Goal: Task Accomplishment & Management: Complete application form

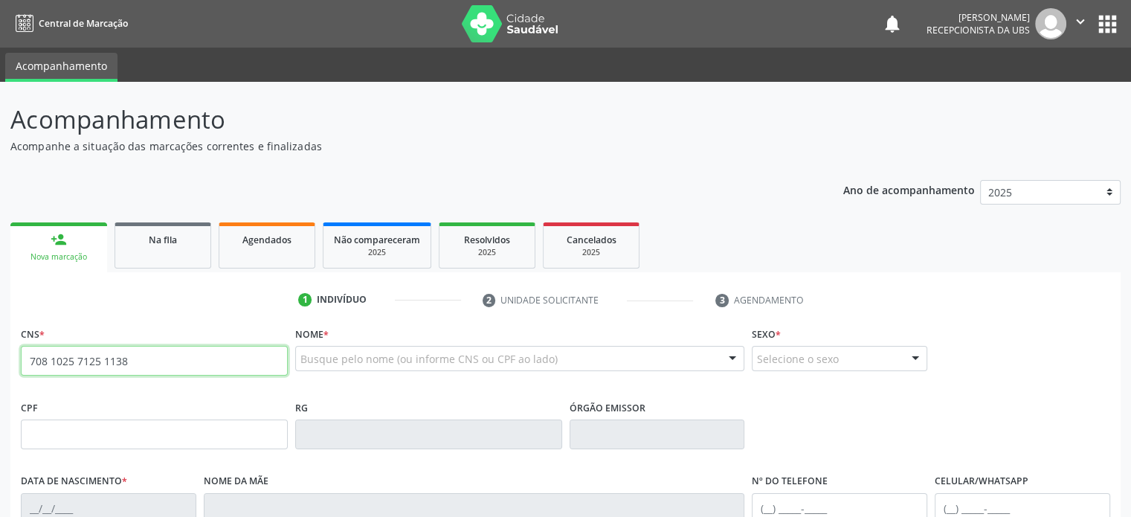
type input "708 1025 7125 1138"
type input "0[DATE]"
type input "[PERSON_NAME]"
type input "[PHONE_NUMBER]"
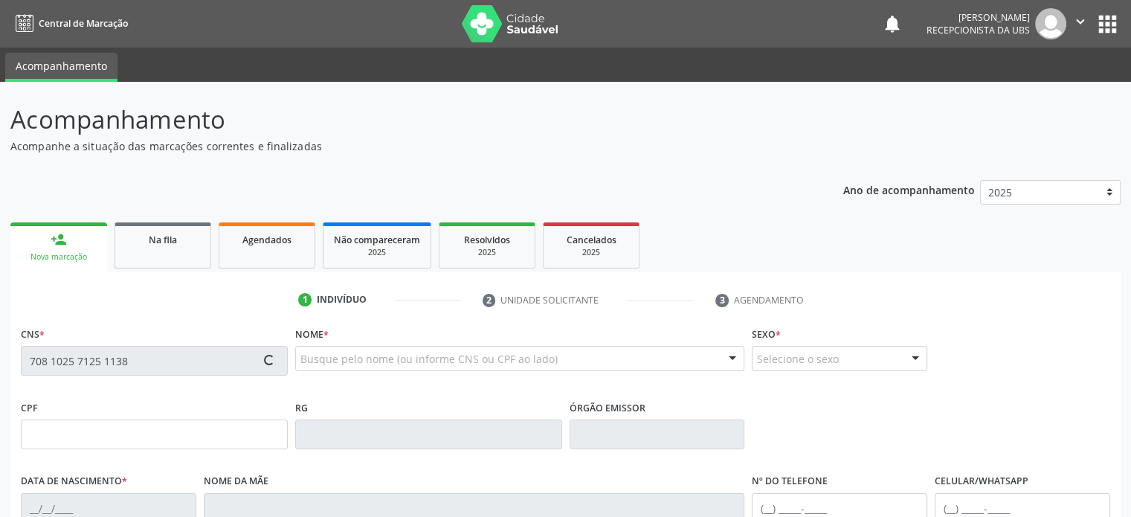
type input "S/N"
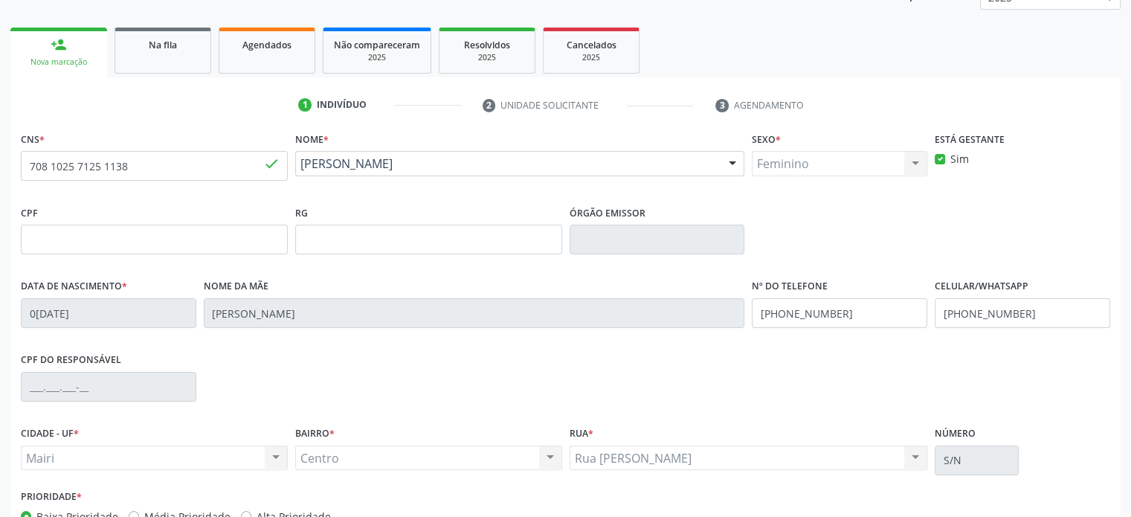
scroll to position [289, 0]
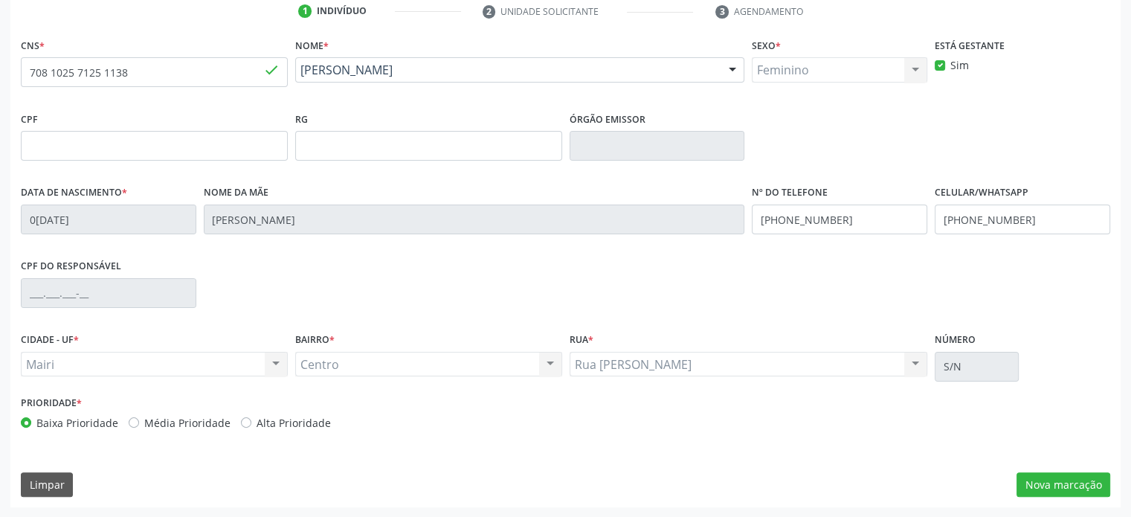
click at [211, 426] on label "Média Prioridade" at bounding box center [187, 423] width 86 height 16
click at [139, 426] on input "Média Prioridade" at bounding box center [134, 421] width 10 height 13
radio input "true"
click at [1079, 484] on button "Nova marcação" at bounding box center [1064, 484] width 94 height 25
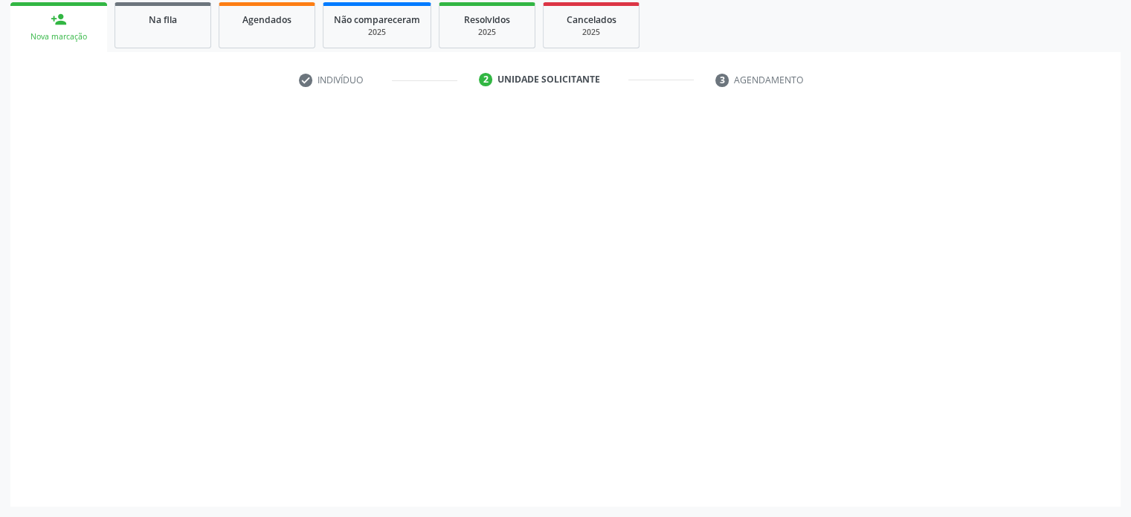
scroll to position [219, 0]
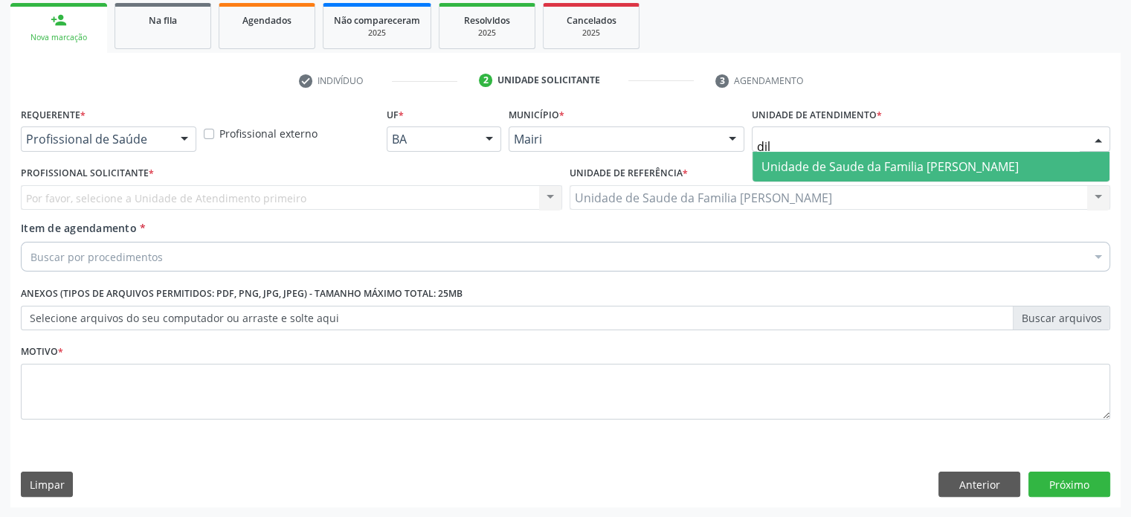
type input "dilt"
click at [817, 169] on span "Unidade de Saude da Familia [PERSON_NAME]" at bounding box center [890, 166] width 257 height 16
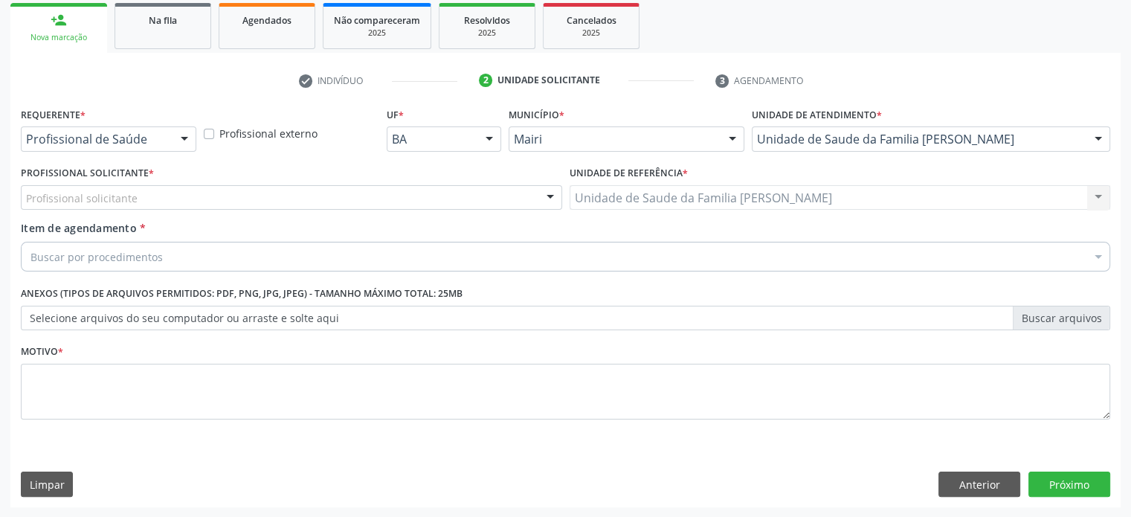
click at [140, 196] on div "Profissional solicitante [PERSON_NAME] Médico da Estratégia de Saúde da Família…" at bounding box center [292, 197] width 542 height 25
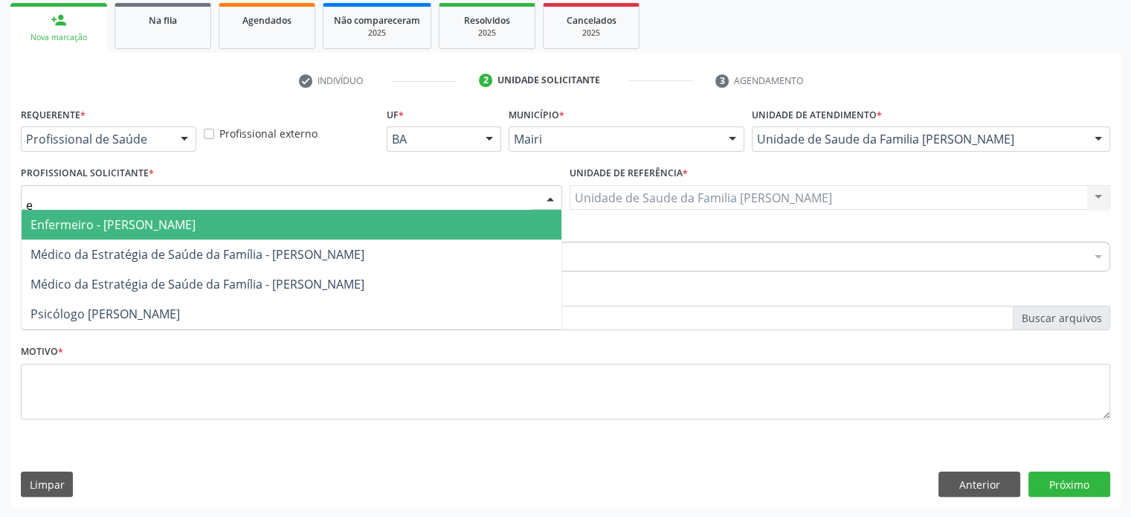
type input "ed"
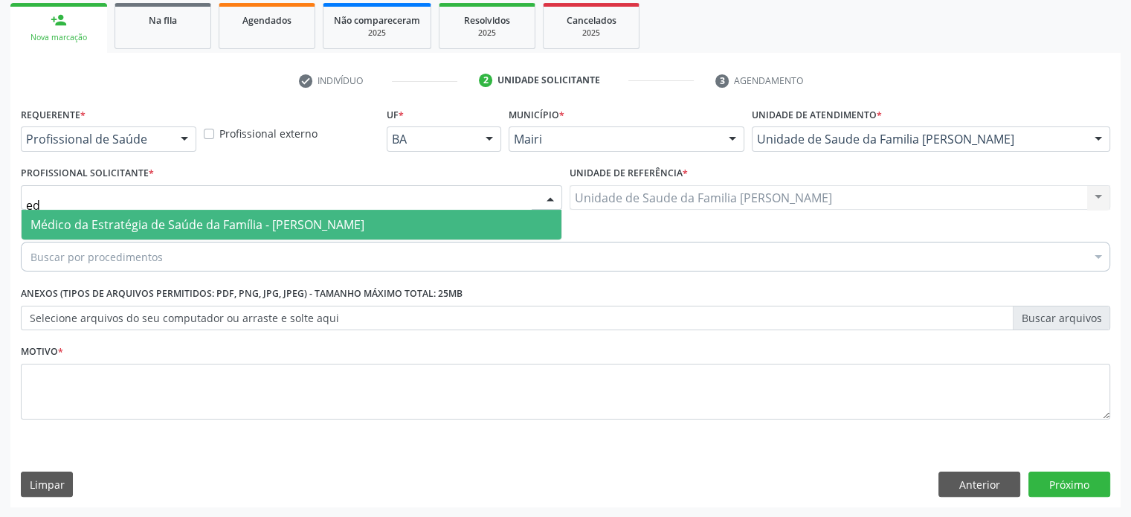
click at [137, 228] on span "Médico da Estratégia de Saúde da Família - [PERSON_NAME]" at bounding box center [197, 224] width 334 height 16
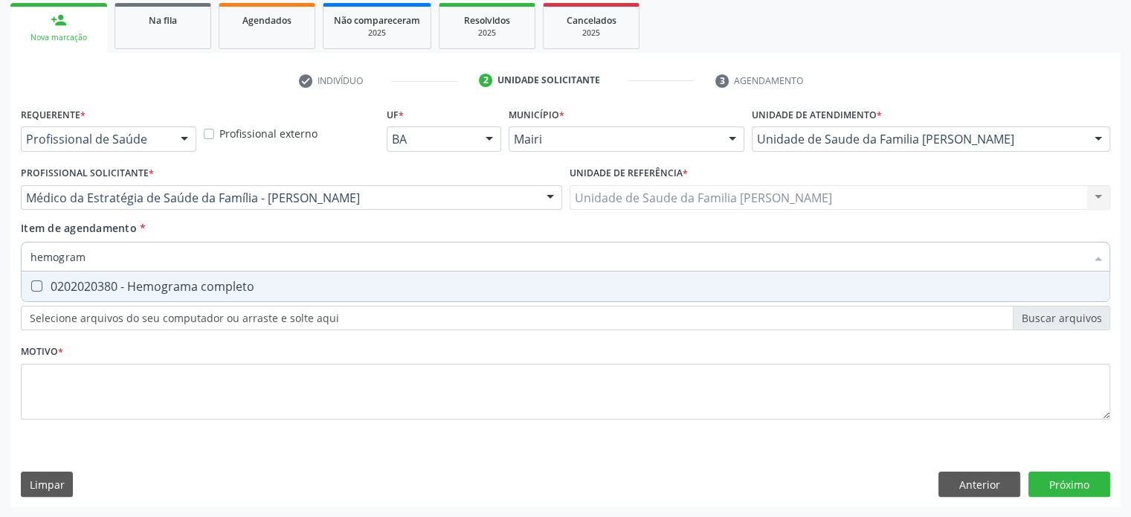
type input "hemograma"
click at [93, 288] on div "0202020380 - Hemograma completo" at bounding box center [565, 286] width 1070 height 12
checkbox completo "true"
type input "hemog"
checkbox completo "false"
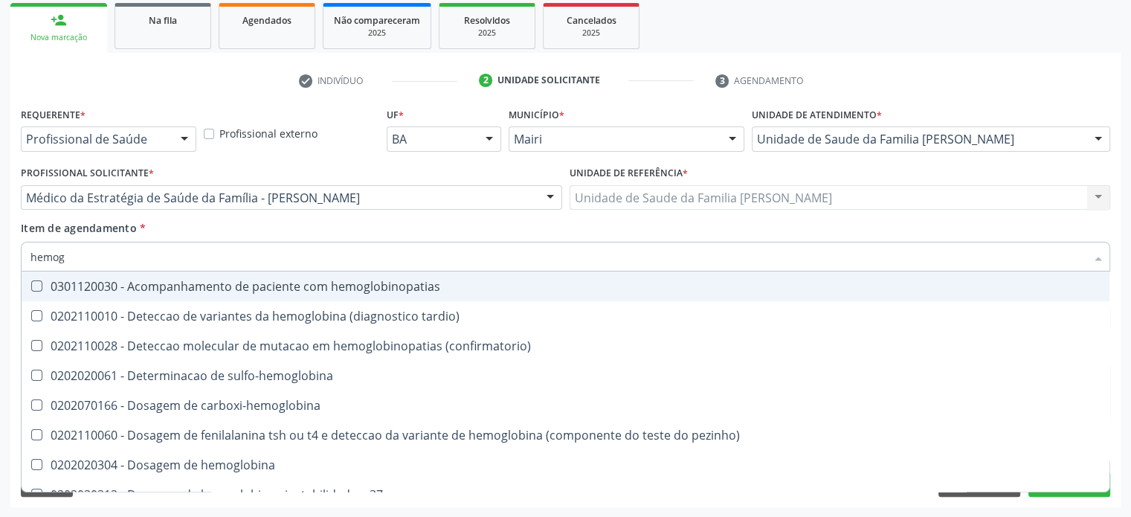
type input "hemo"
checkbox completo "false"
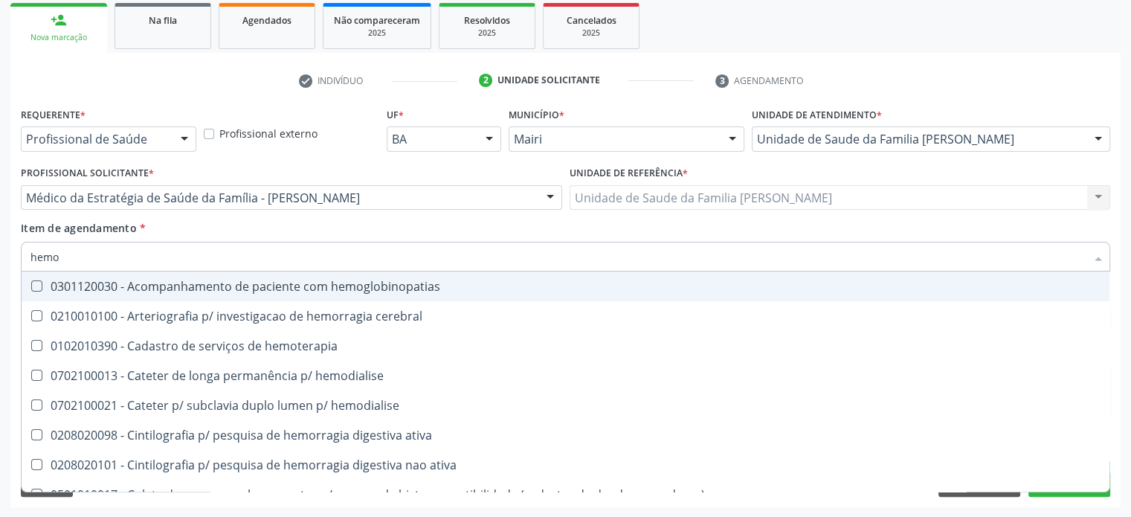
type input "hem"
checkbox completo "false"
checkbox hemorragicas "true"
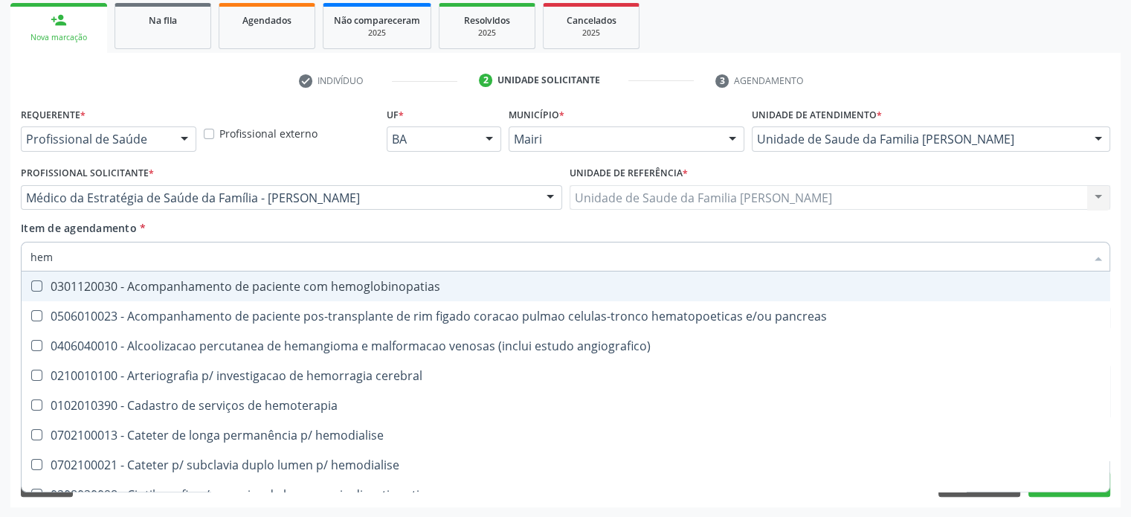
type input "he"
checkbox completo "false"
checkbox hemodialise "true"
type input "h"
checkbox hemodialise "false"
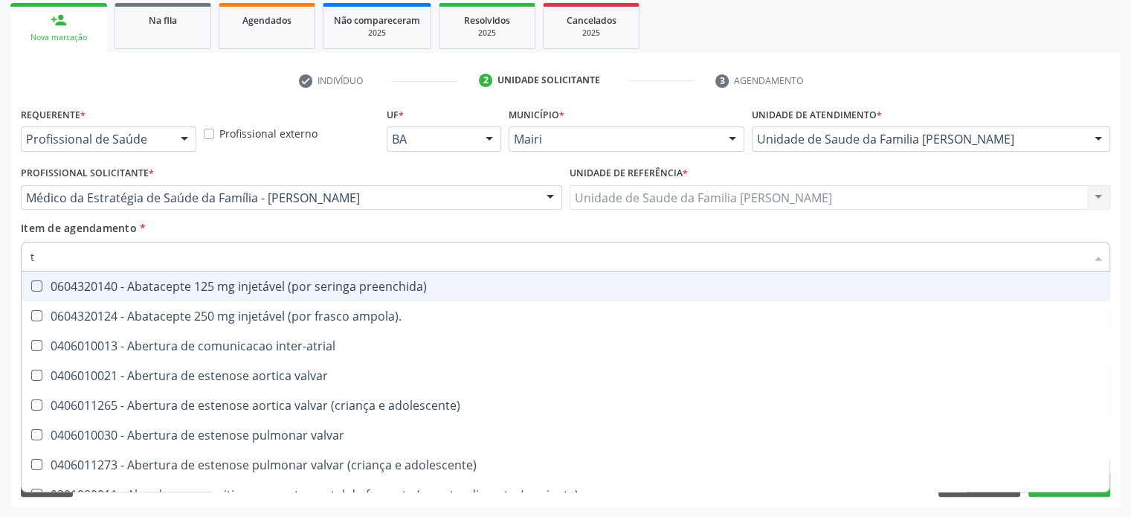
type input "tg"
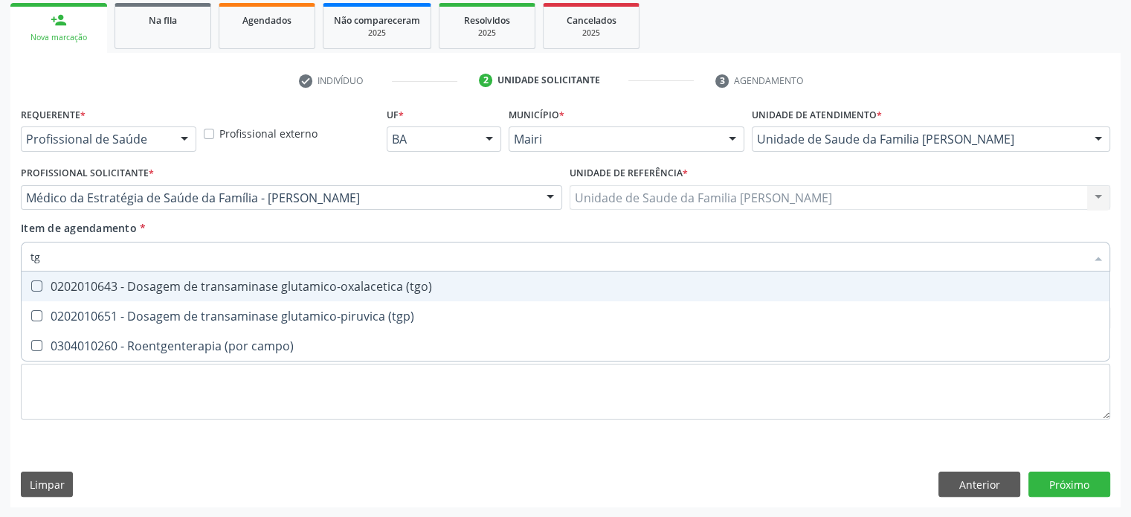
click at [95, 288] on div "0202010643 - Dosagem de transaminase glutamico-oxalacetica (tgo)" at bounding box center [565, 286] width 1070 height 12
checkbox \(tgo\) "true"
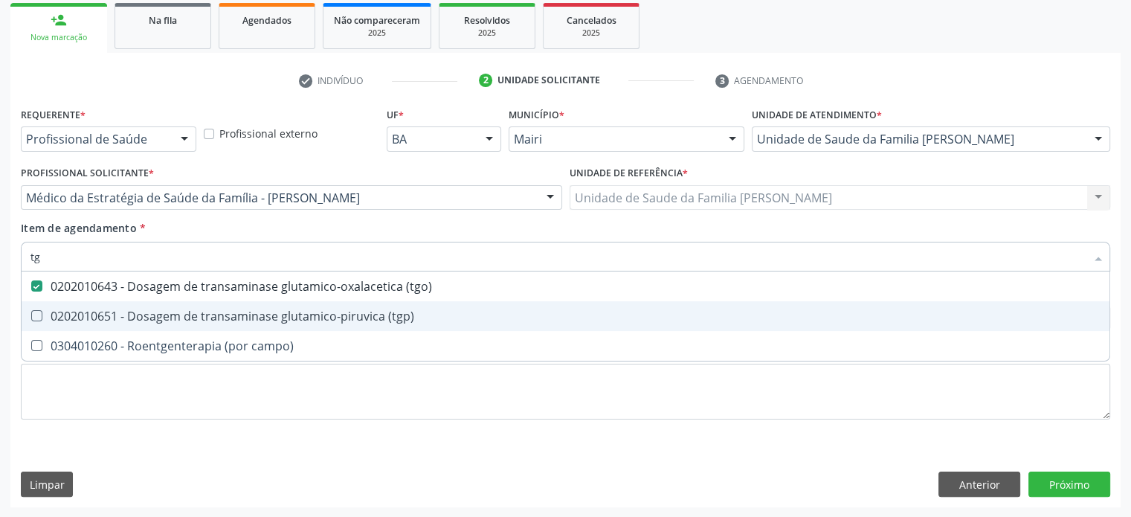
click at [93, 321] on div "0202010651 - Dosagem de transaminase glutamico-piruvica (tgp)" at bounding box center [565, 316] width 1070 height 12
checkbox \(tgp\) "true"
type input "t"
checkbox \(tgo\) "false"
checkbox \(tgp\) "false"
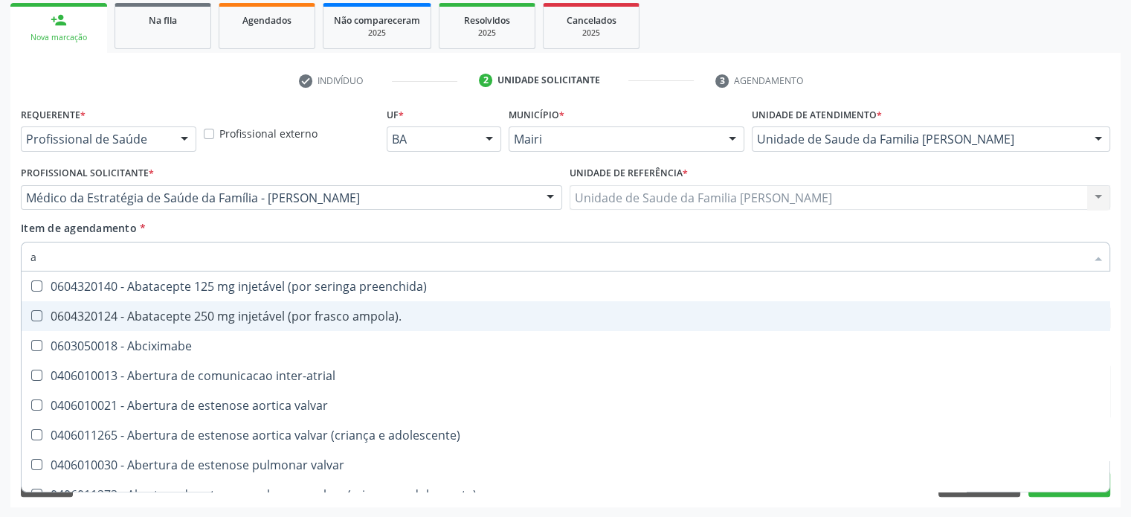
type input "ac"
checkbox população "true"
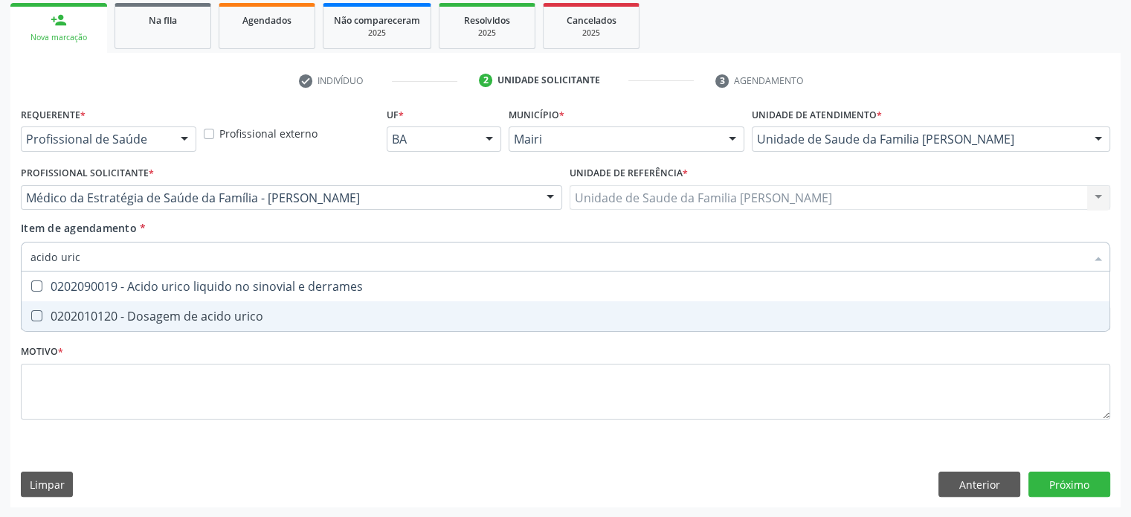
type input "acido urico"
click at [93, 321] on div "0202010120 - Dosagem de acido urico" at bounding box center [565, 316] width 1070 height 12
checkbox urico "true"
type input "acido"
checkbox urico "false"
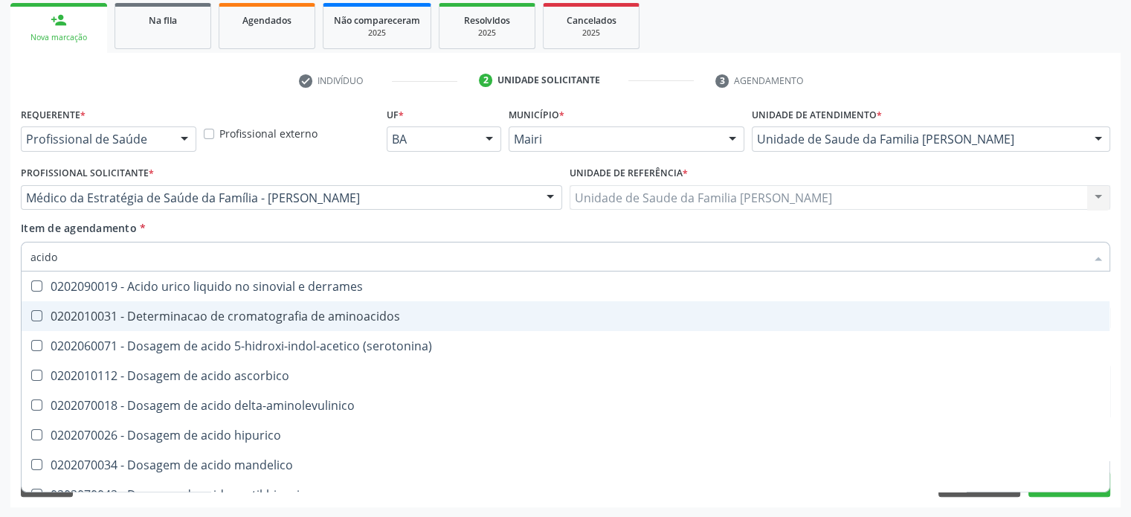
type input "acid"
checkbox urico "false"
checkbox vanilmandelico "true"
type input "aci"
checkbox urico "false"
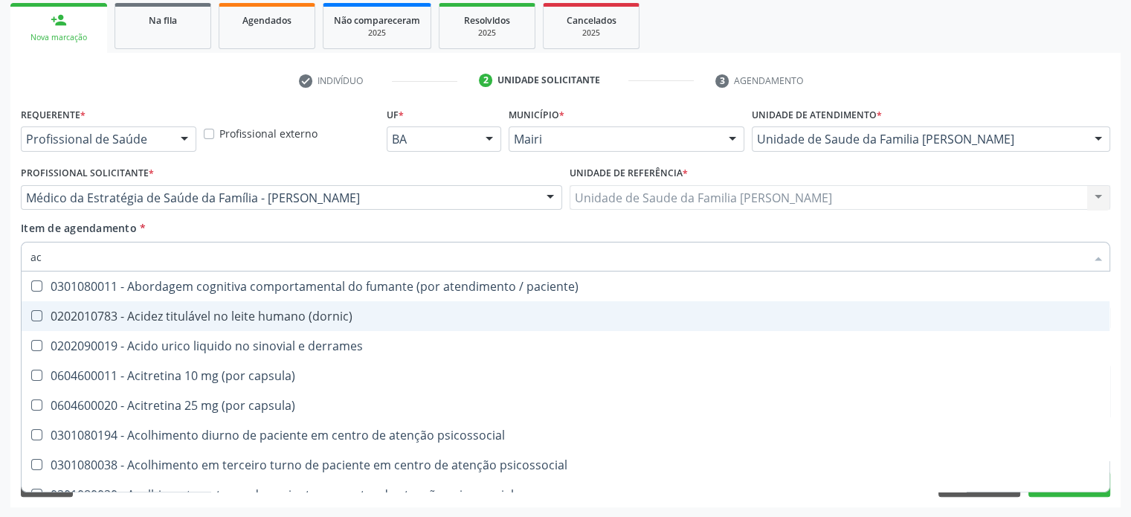
type input "a"
checkbox urico "false"
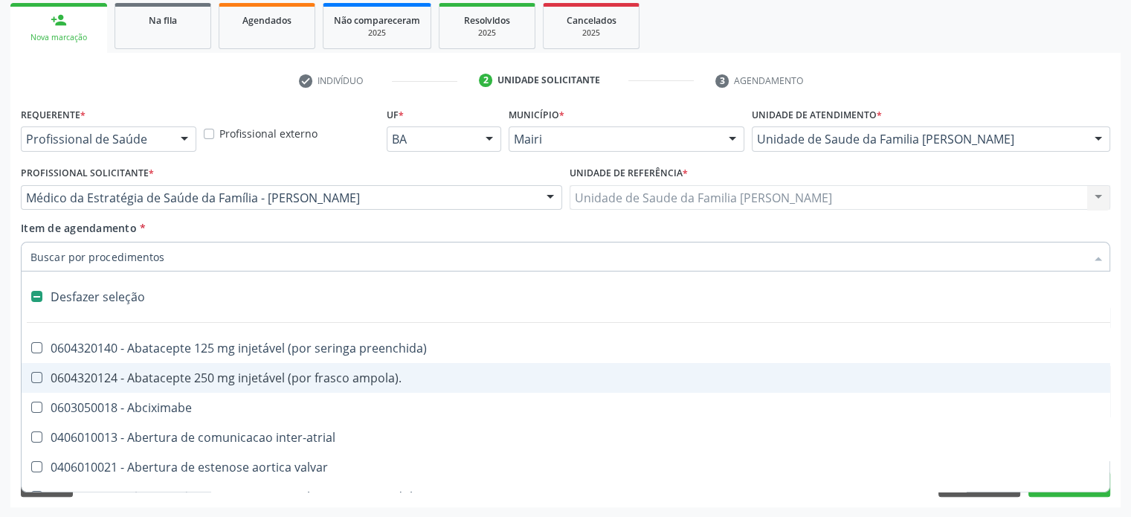
type input "u"
checkbox ureia "true"
checkbox sexual "true"
checkbox aparentado "true"
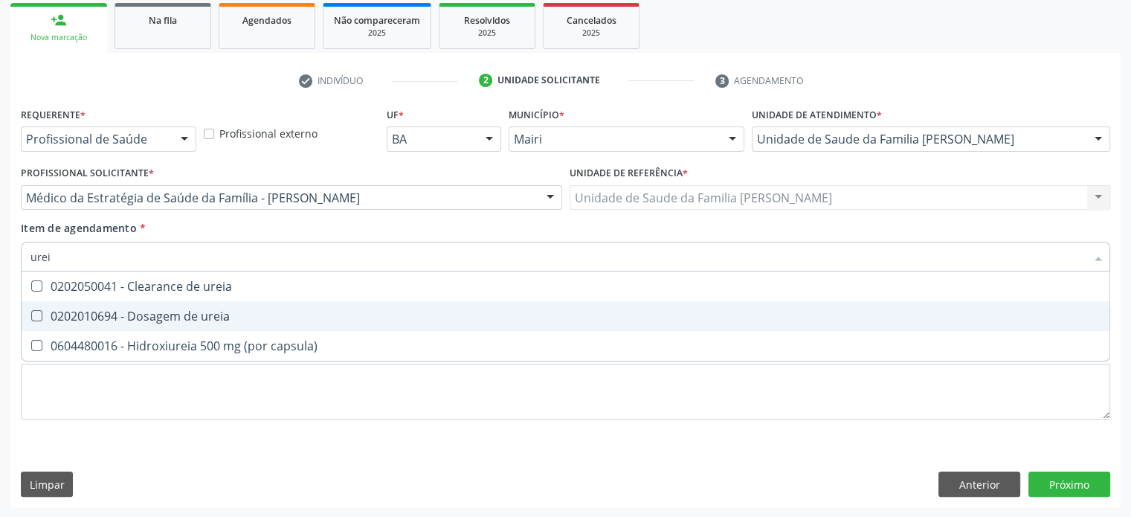
type input "ureia"
click at [93, 321] on div "0202010694 - Dosagem de ureia" at bounding box center [565, 316] width 1070 height 12
checkbox ureia "true"
type input "u"
checkbox ureia "false"
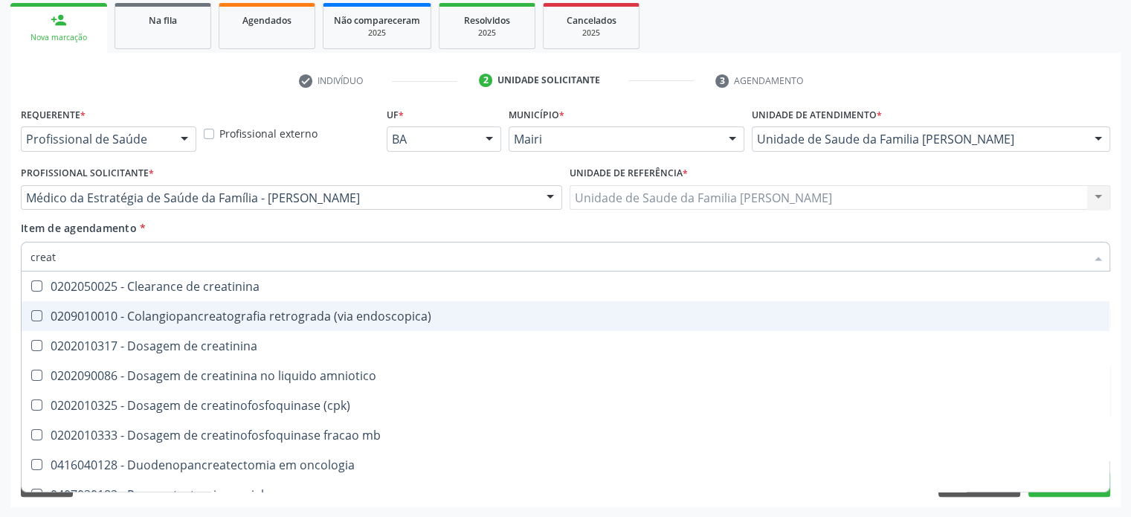
type input "creati"
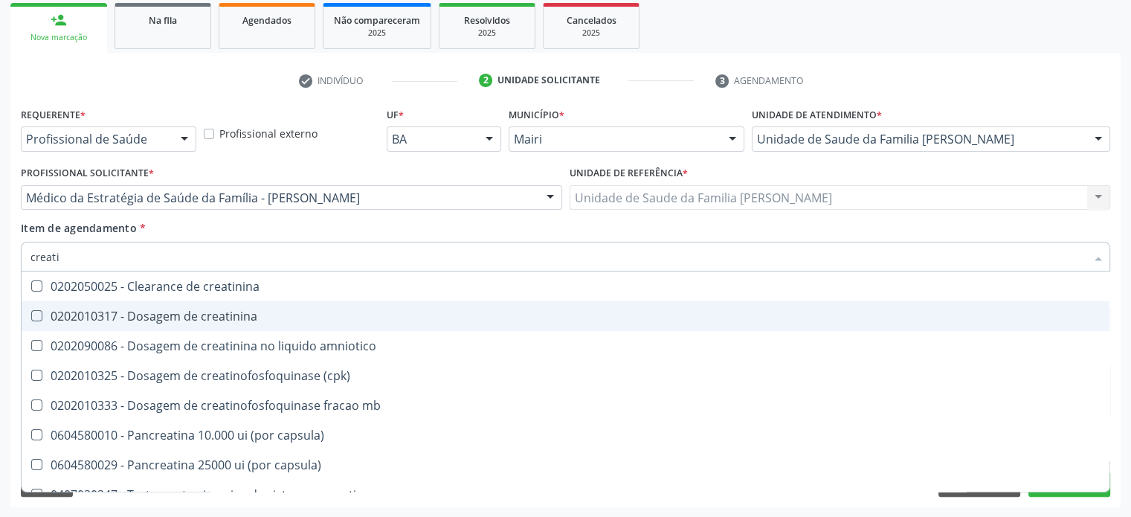
click at [93, 321] on div "0202010317 - Dosagem de creatinina" at bounding box center [565, 316] width 1070 height 12
checkbox creatinina "true"
type input "creat"
checkbox creatinina "false"
checkbox amniotico "true"
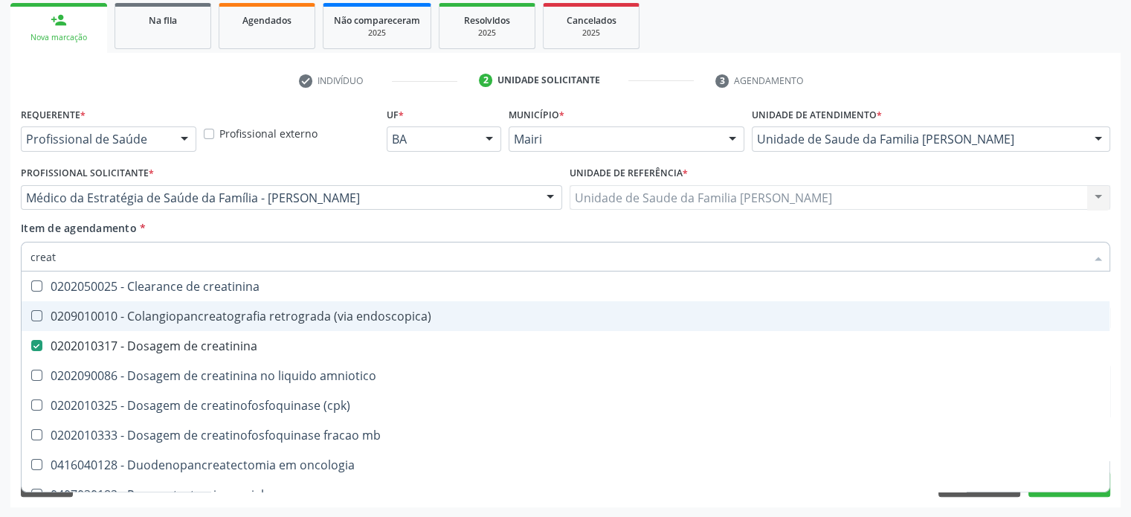
type input "crea"
checkbox creatinina "false"
checkbox \(cpk\) "true"
type input "cre"
checkbox \(cpk\) "false"
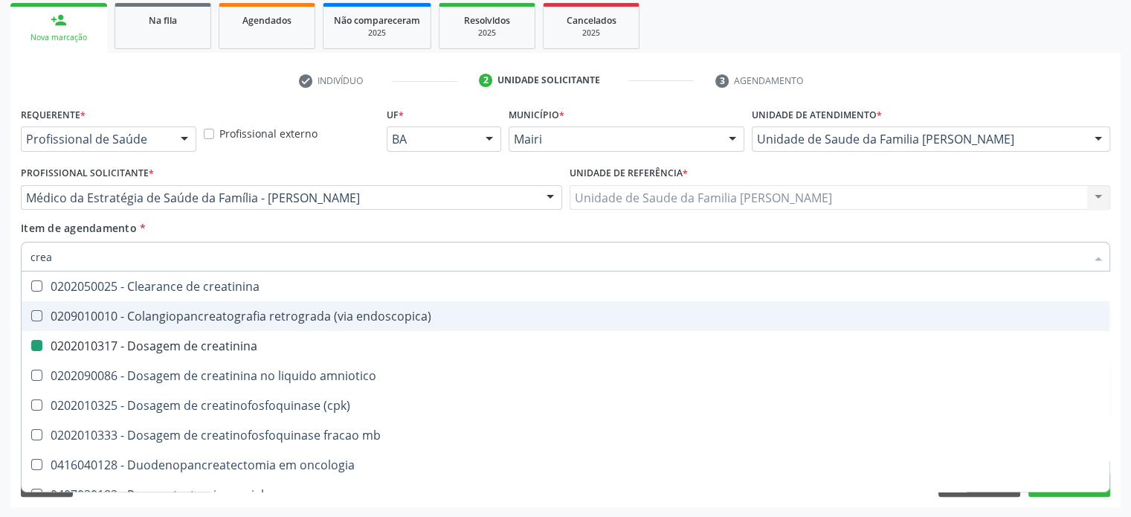
checkbox oncologia "true"
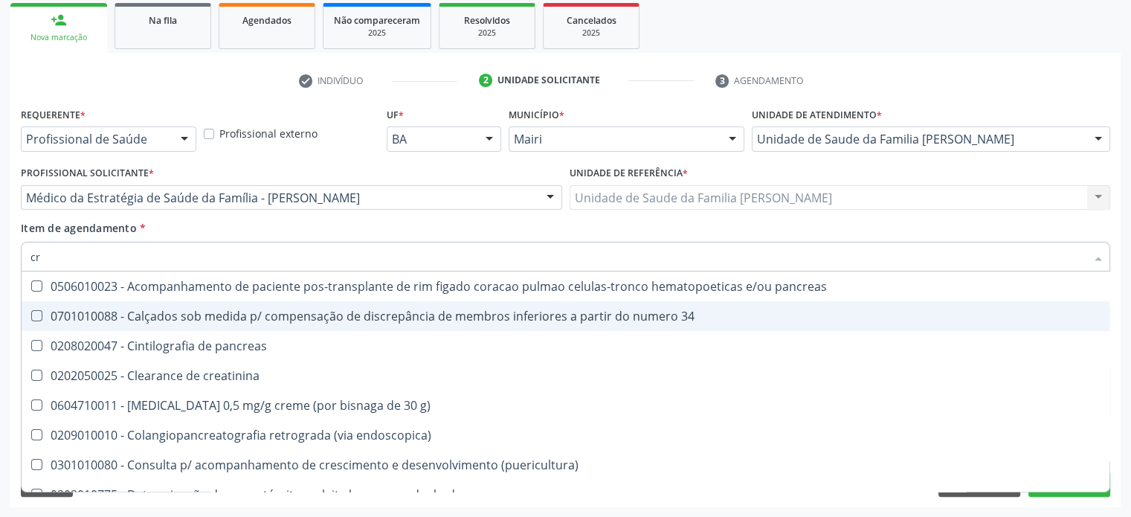
type input "c"
checkbox creatinina "false"
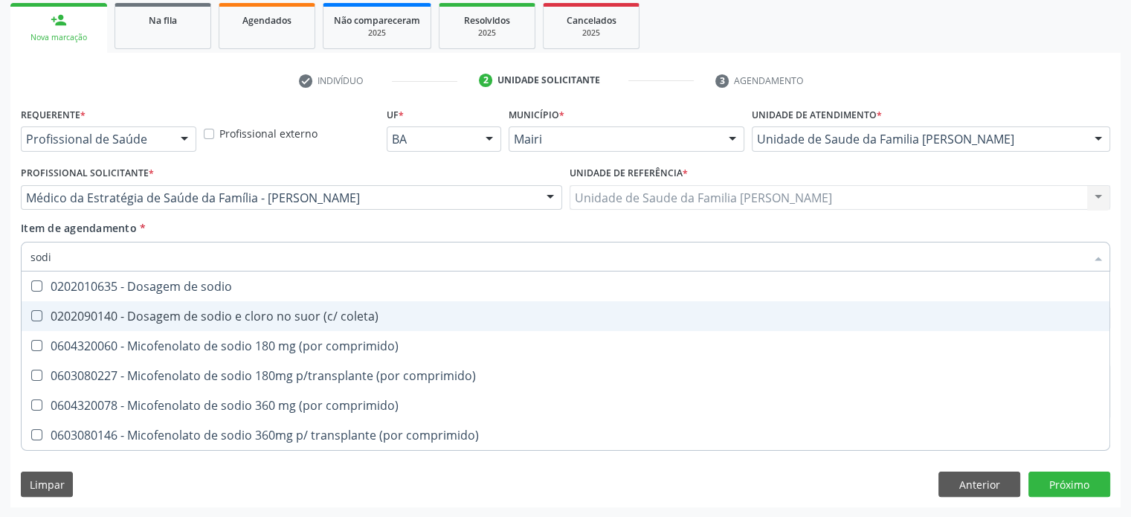
type input "sodio"
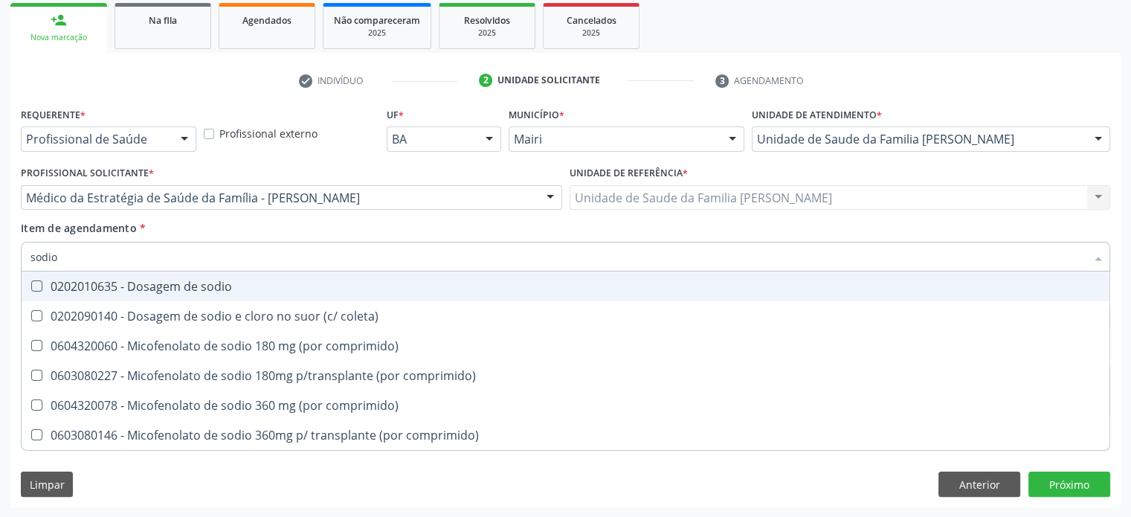
click at [95, 288] on div "0202010635 - Dosagem de sodio" at bounding box center [565, 286] width 1070 height 12
checkbox sodio "true"
type input "s"
checkbox sodio "false"
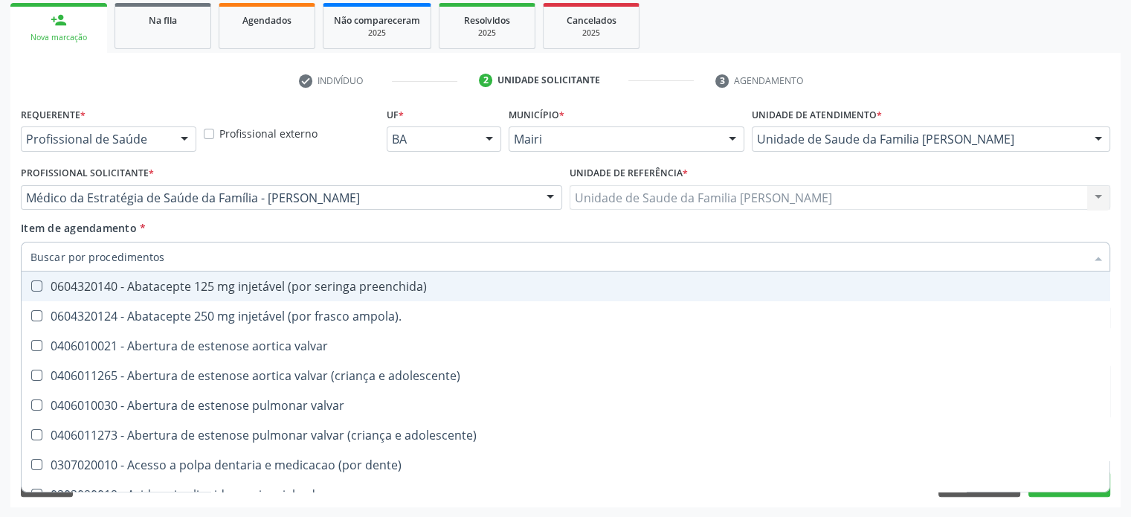
checkbox urico "false"
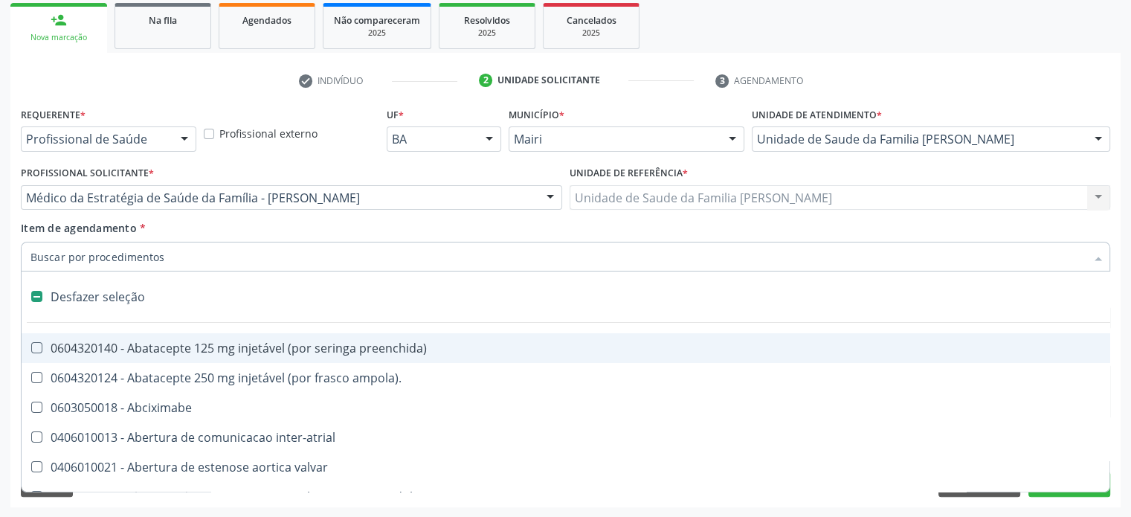
type input "p"
checkbox base "true"
type input "po"
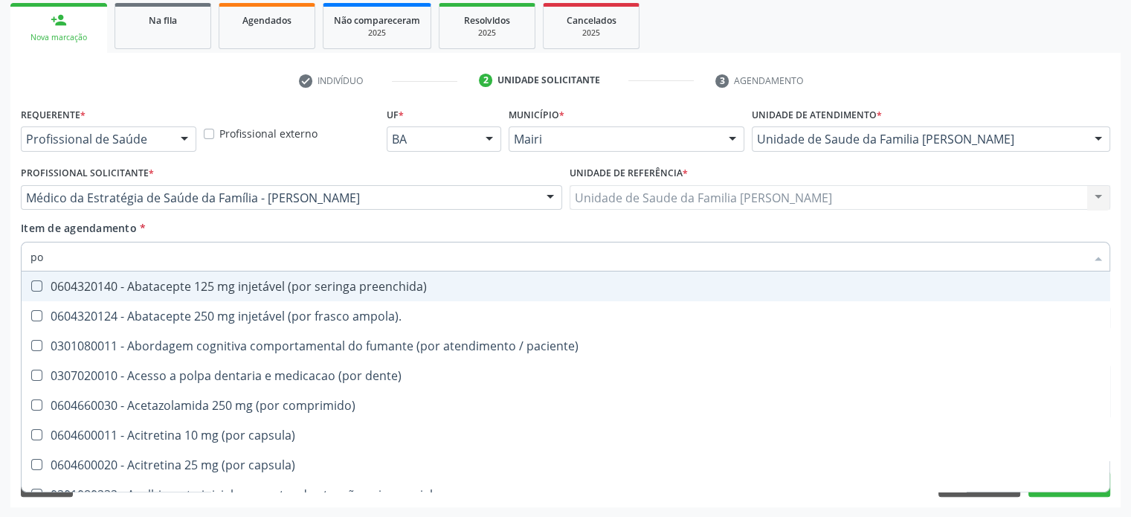
checkbox \(usb\) "false"
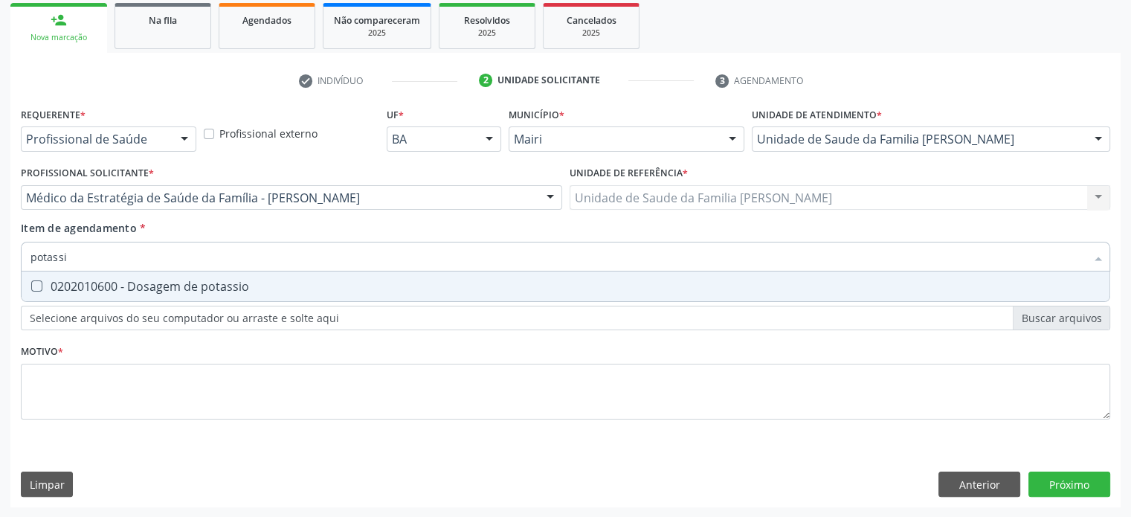
type input "potassio"
click at [95, 287] on div "0202010600 - Dosagem de potassio" at bounding box center [565, 286] width 1070 height 12
checkbox potassio "true"
type input "pot"
checkbox potassio "false"
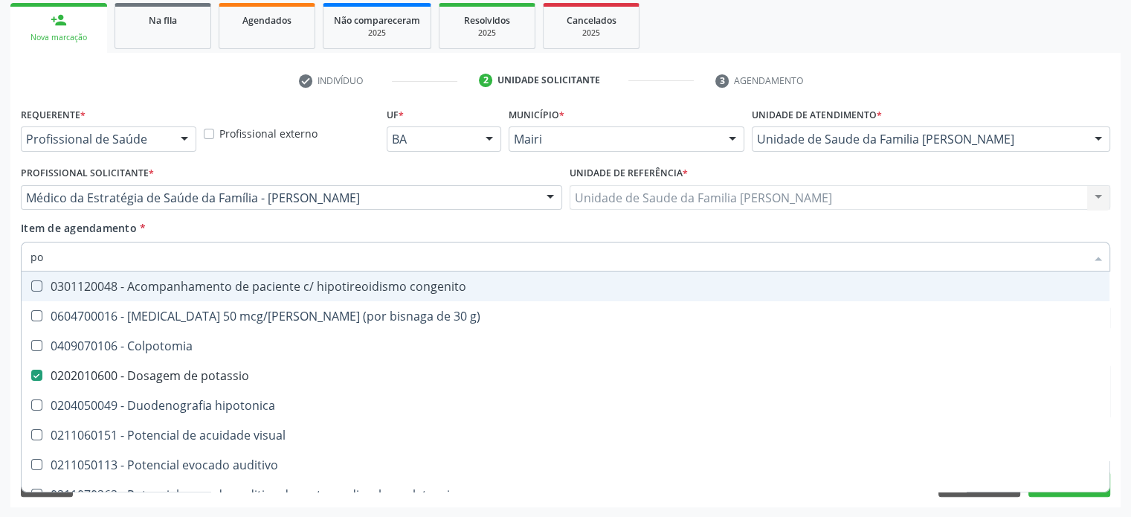
type input "p"
checkbox potassio "false"
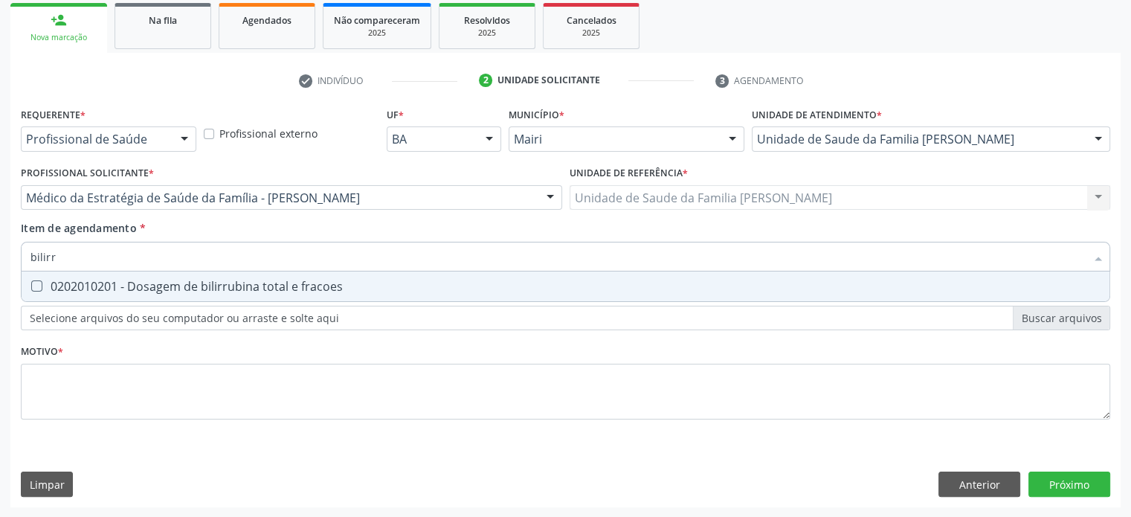
type input "bilirru"
click at [65, 285] on div "0202010201 - Dosagem de bilirrubina total e fracoes" at bounding box center [565, 286] width 1070 height 12
checkbox fracoes "true"
type input "bili"
checkbox fracoes "false"
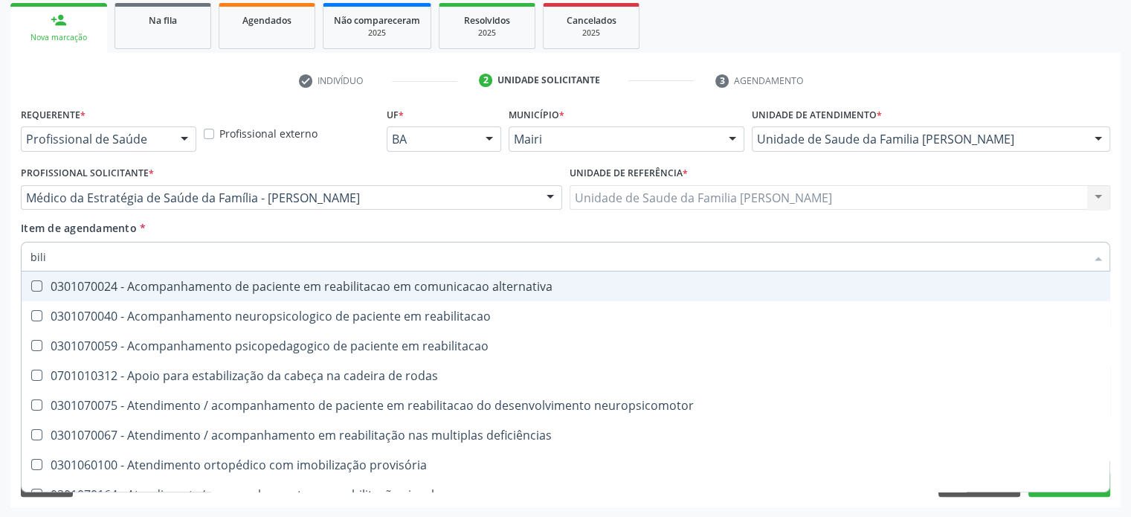
type input "bil"
checkbox fracoes "false"
checkbox videolaparoscopica "true"
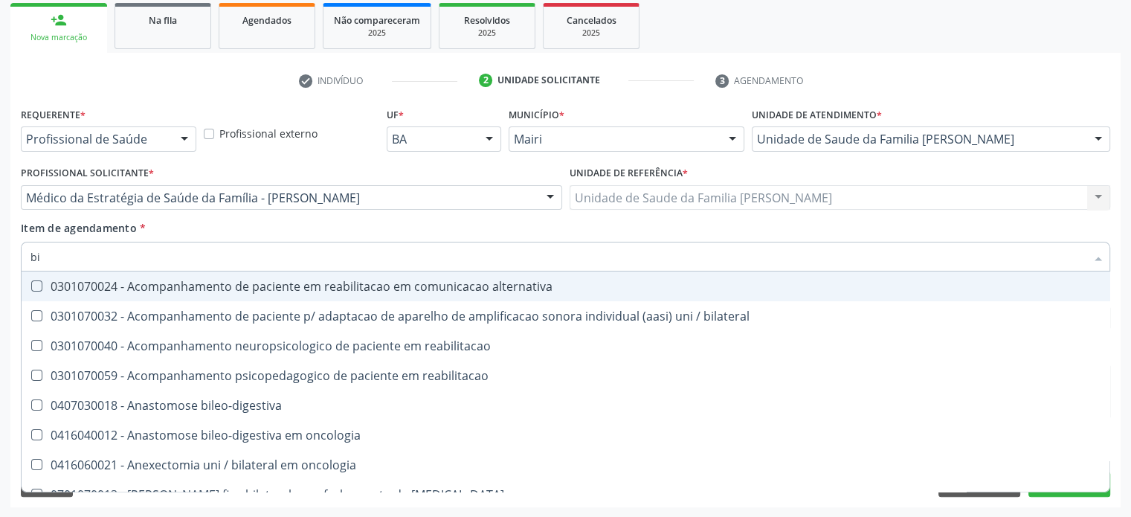
type input "b"
checkbox fracoes "false"
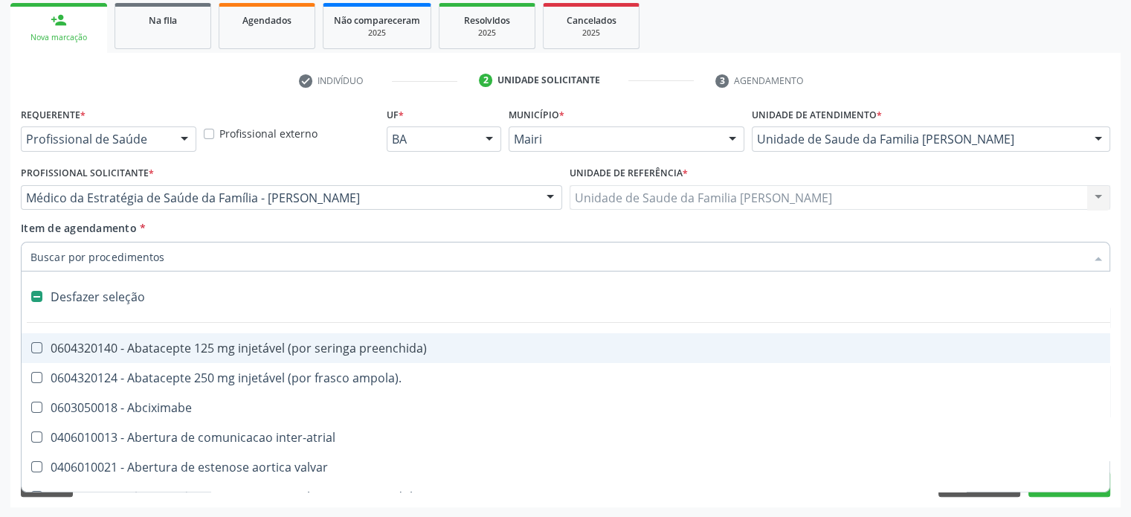
type input "p"
checkbox assimetrica "true"
checkbox base "true"
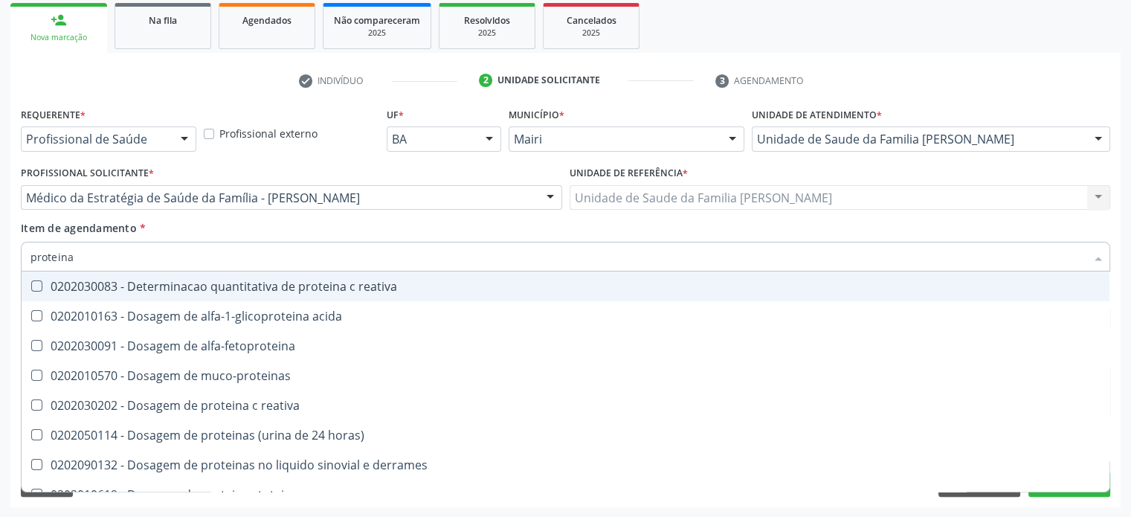
type input "proteinas"
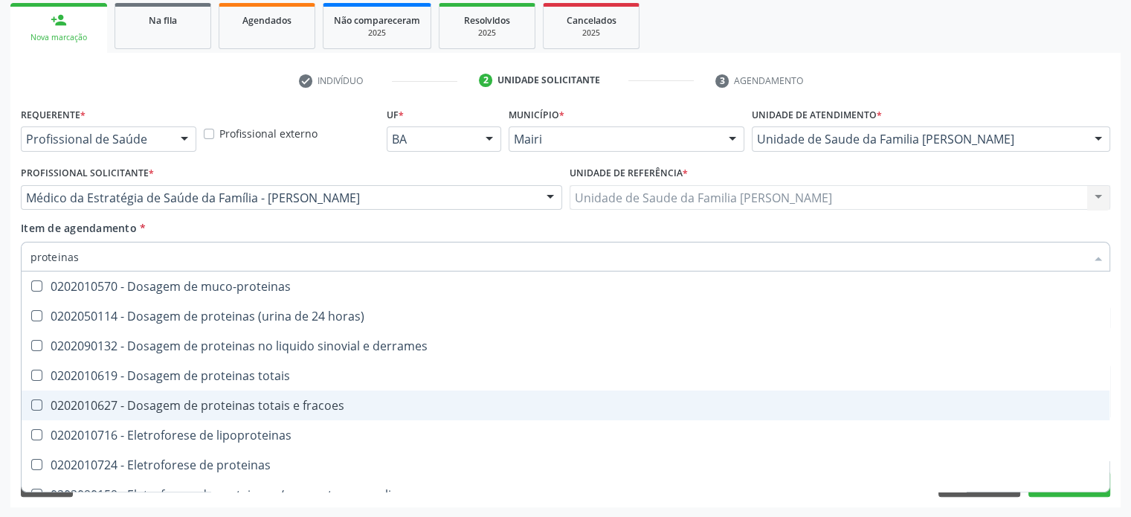
click at [98, 404] on div "0202010627 - Dosagem de proteinas totais e fracoes" at bounding box center [565, 405] width 1070 height 12
checkbox fracoes "true"
type input "proteina"
checkbox fracoes "false"
checkbox proteinas "true"
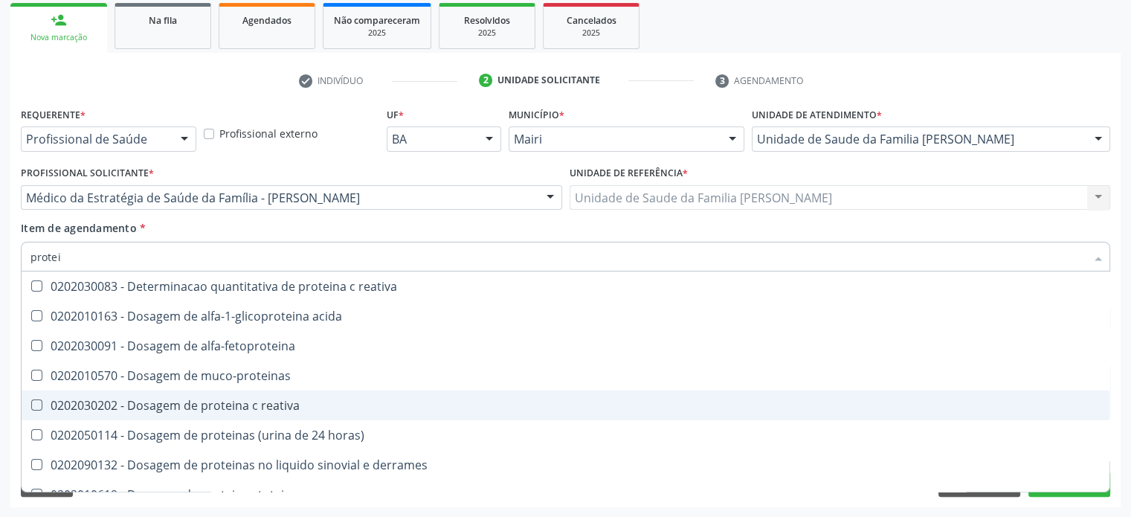
type input "prote"
checkbox fracoes "false"
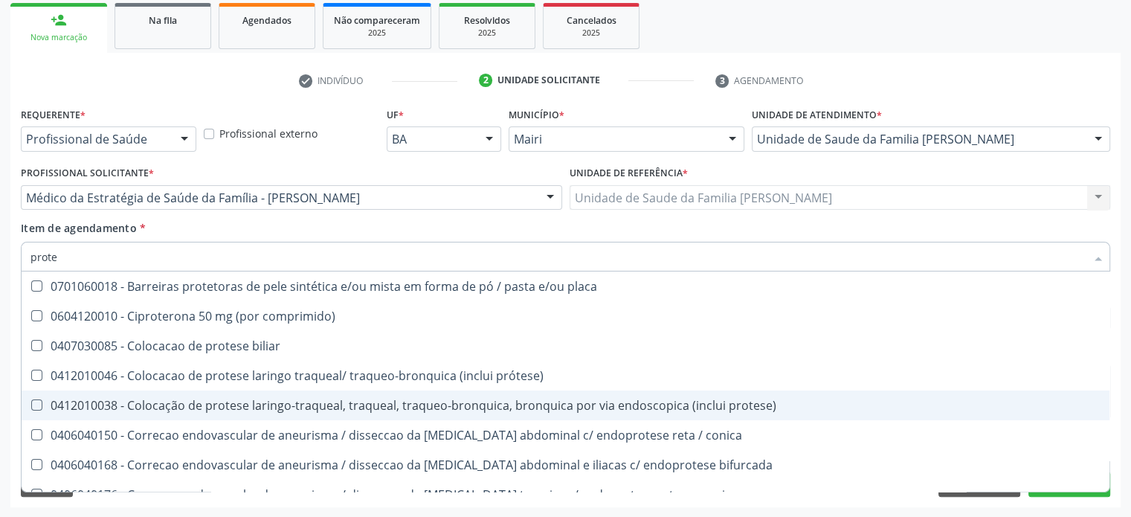
type input "prot"
checkbox fracoes "false"
checkbox bifurcada "true"
type input "pro"
checkbox bifurcada "false"
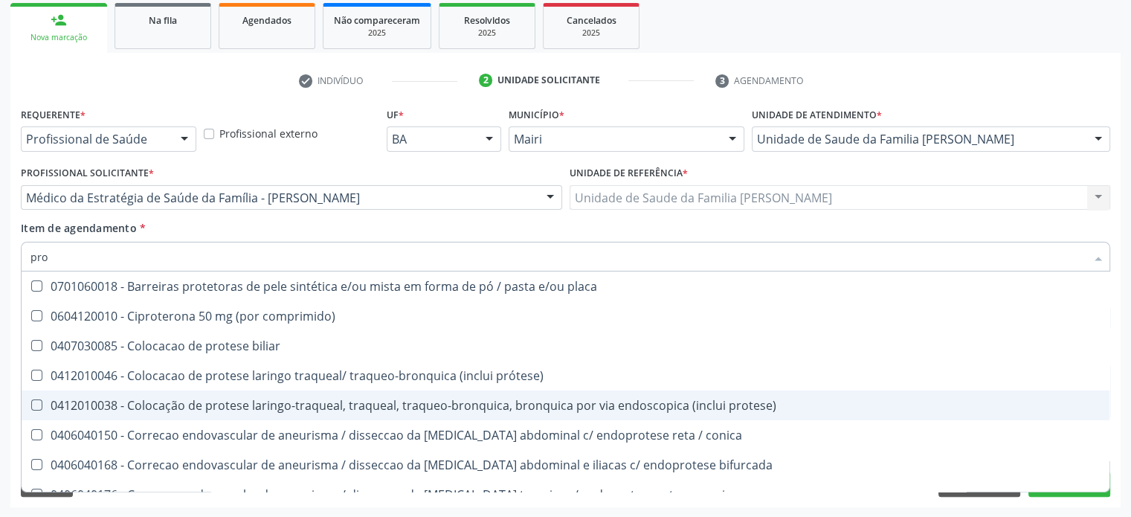
checkbox endoesqueletica\ "true"
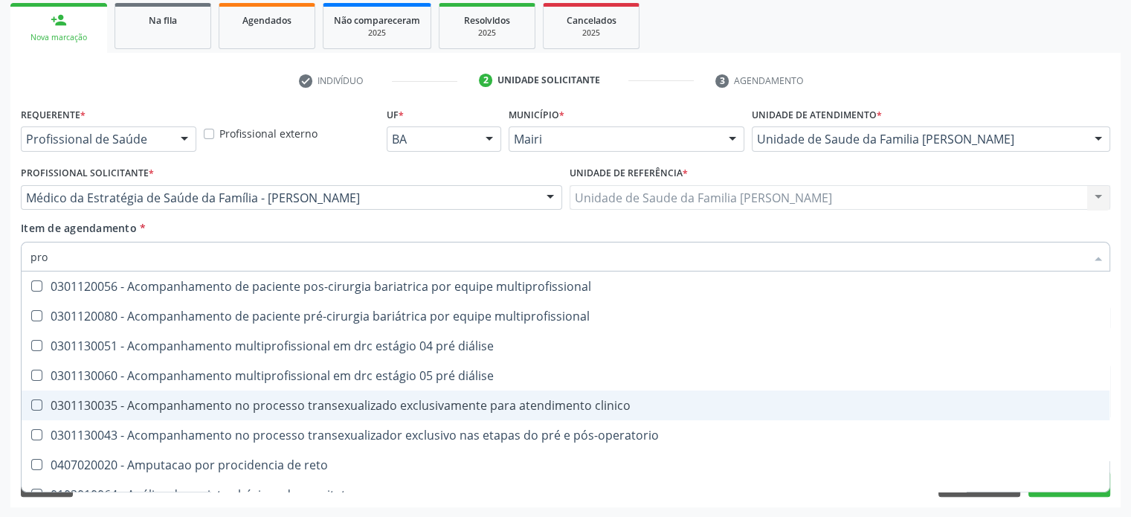
type input "pr"
checkbox fracoes "false"
checkbox silicone "true"
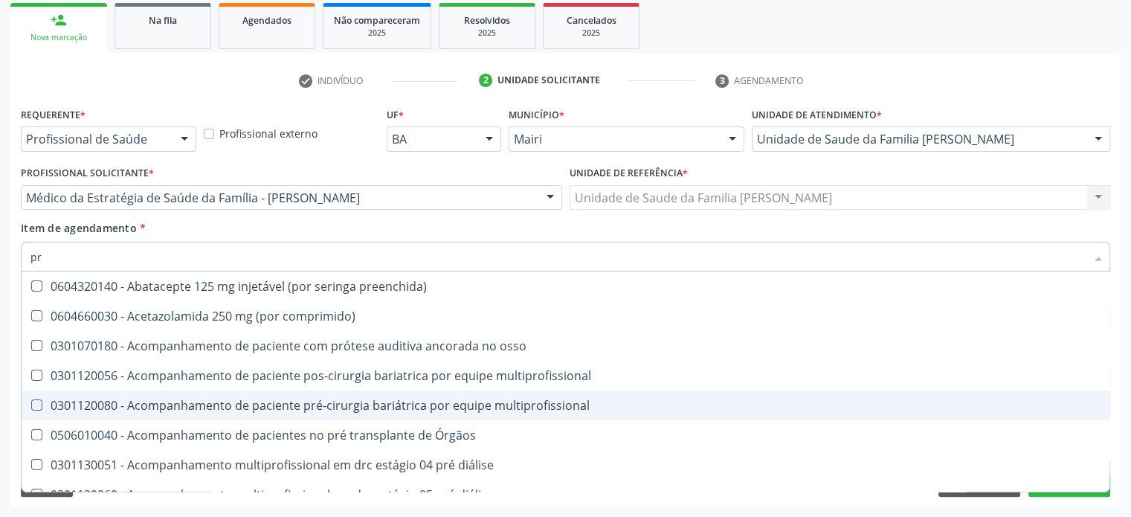
type input "p"
checkbox fracoes "false"
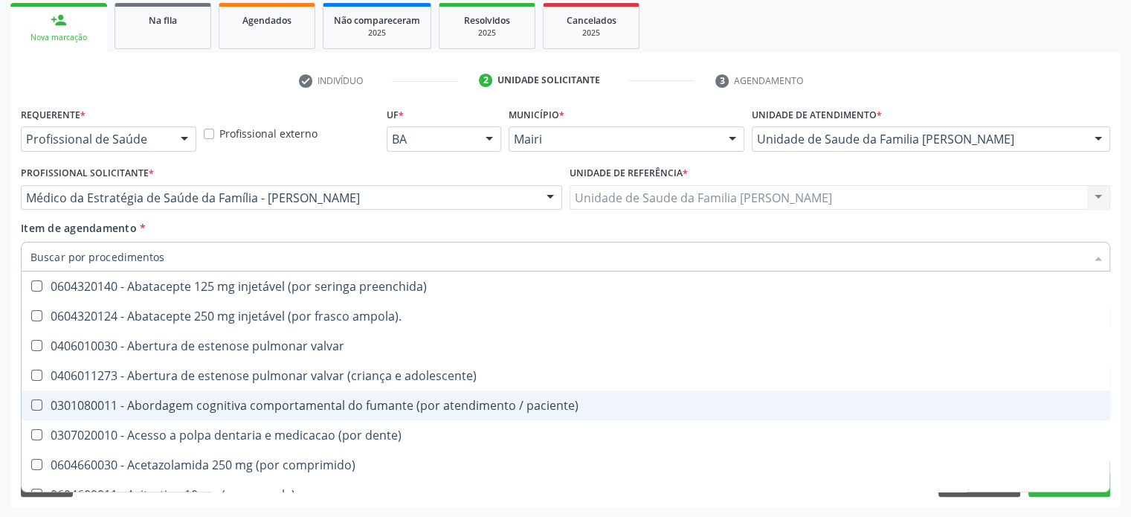
checkbox potassio "false"
checkbox fracoes "false"
checkbox \(tgp\) "false"
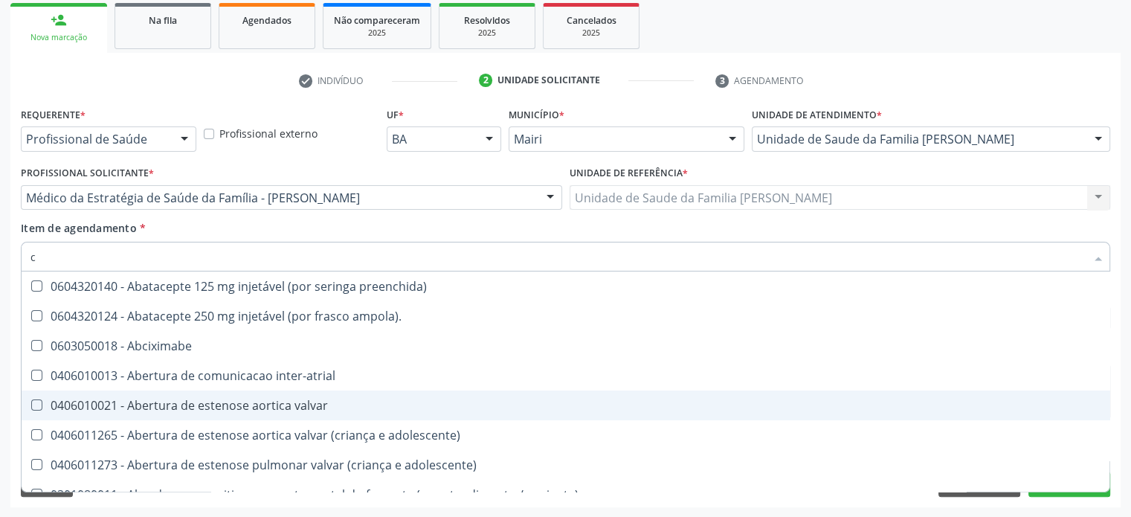
type input "co"
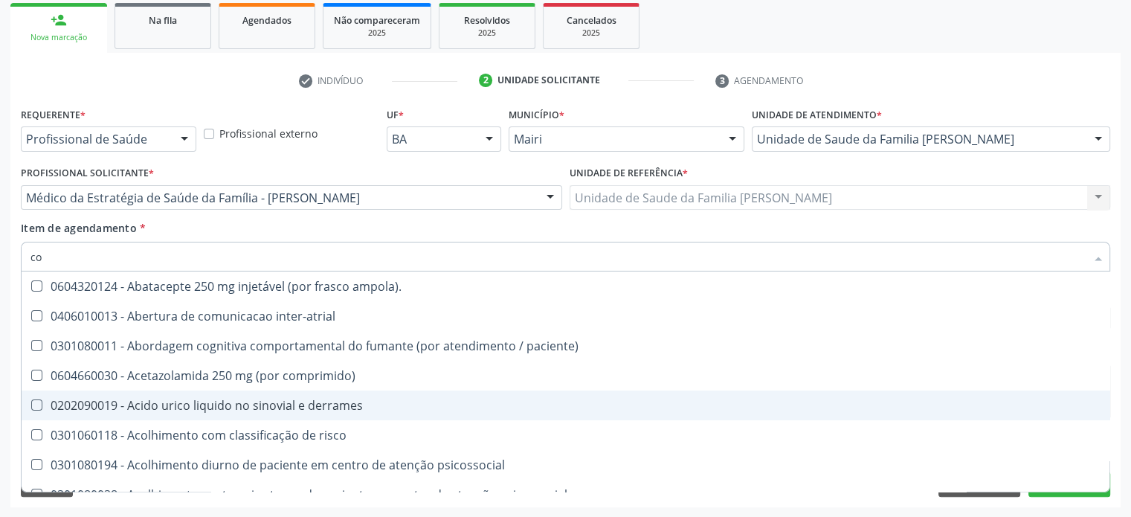
checkbox urico "true"
checkbox fracoes "true"
checkbox \(tgo\) "true"
checkbox \(tgp\) "true"
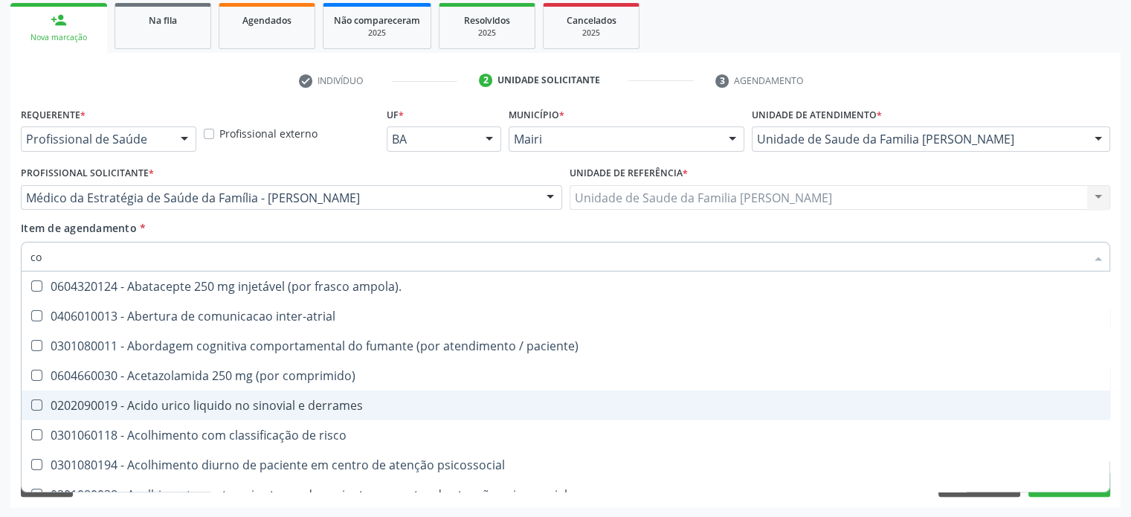
checkbox completo "true"
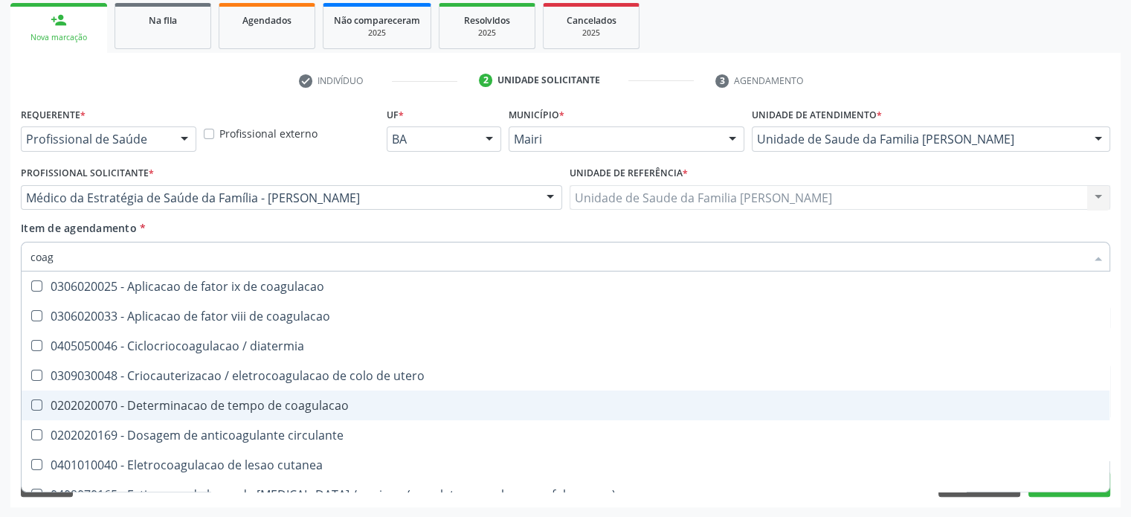
type input "coagu"
click at [98, 404] on div "0202020070 - Determinacao de tempo de coagulacao" at bounding box center [565, 405] width 1070 height 12
checkbox coagulacao "true"
type input "coa"
checkbox coagulacao "false"
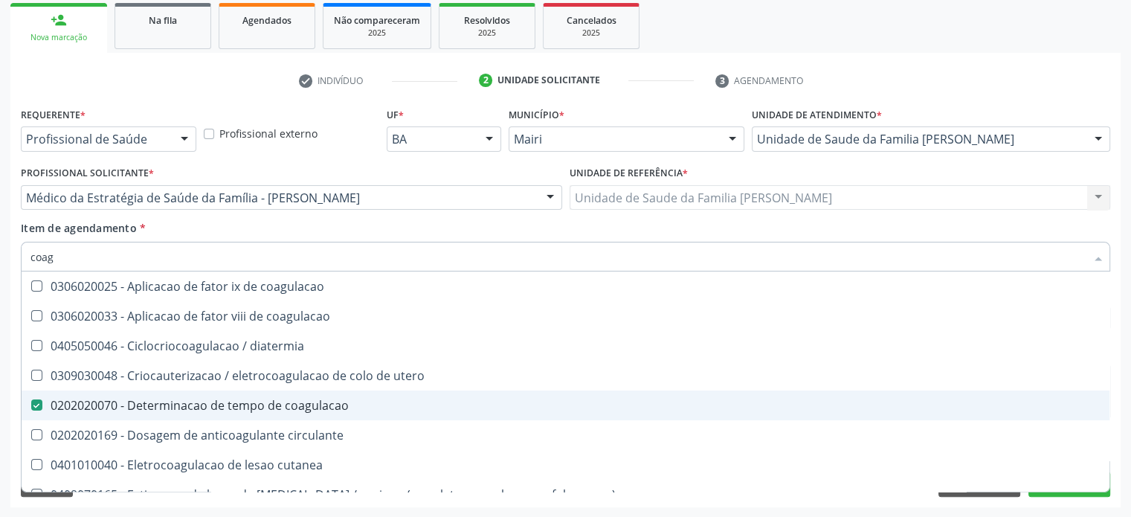
checkbox laser "true"
type input "c"
checkbox laser "false"
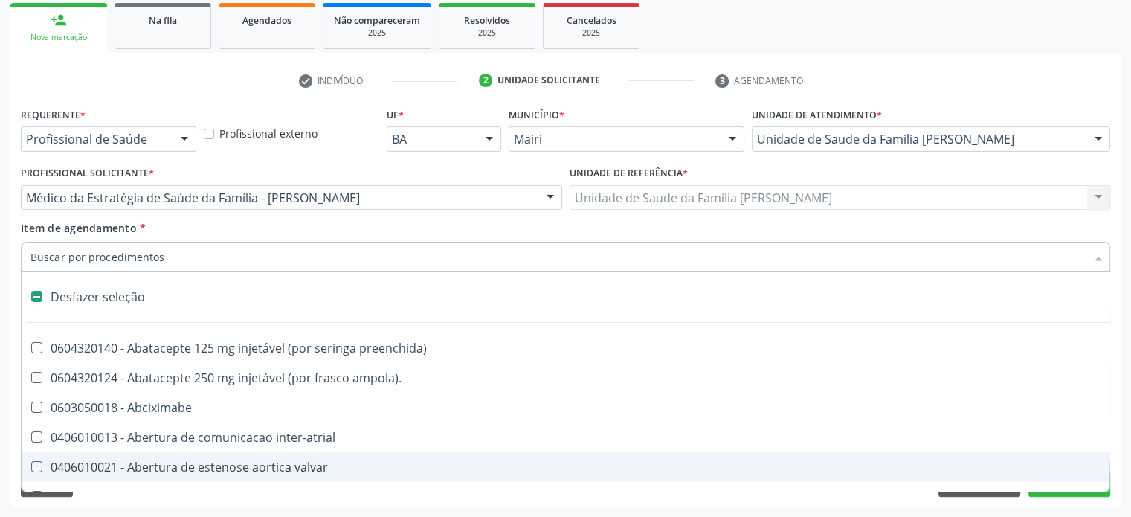
checkbox ampola\)\ "true"
checkbox Abciximabe "true"
checkbox inter-atrial "true"
checkbox valvar "true"
checkbox adolescente\) "true"
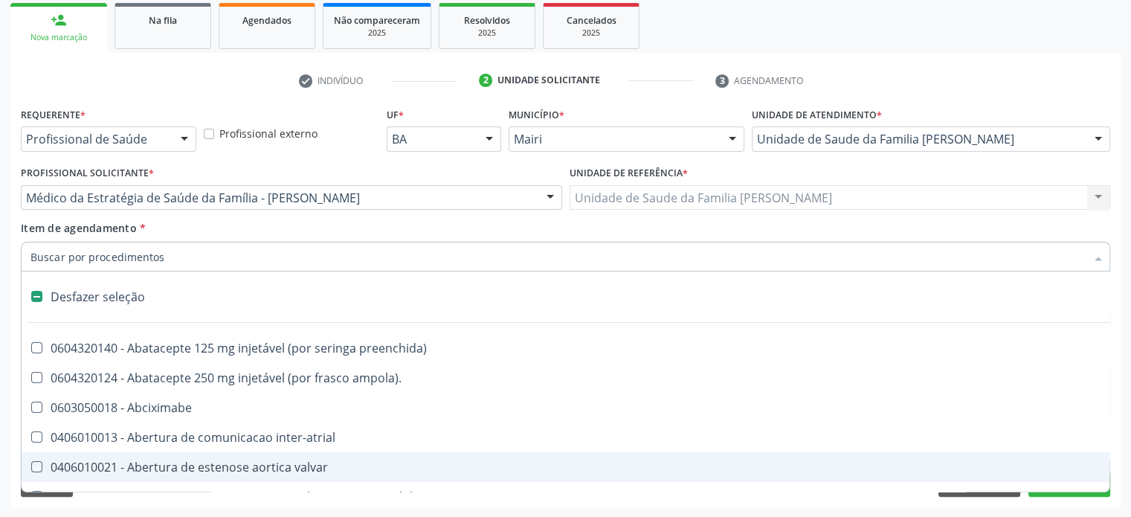
checkbox valvar "true"
checkbox adolescente\) "true"
checkbox paciente\) "true"
checkbox dente\) "true"
checkbox comprimido\) "true"
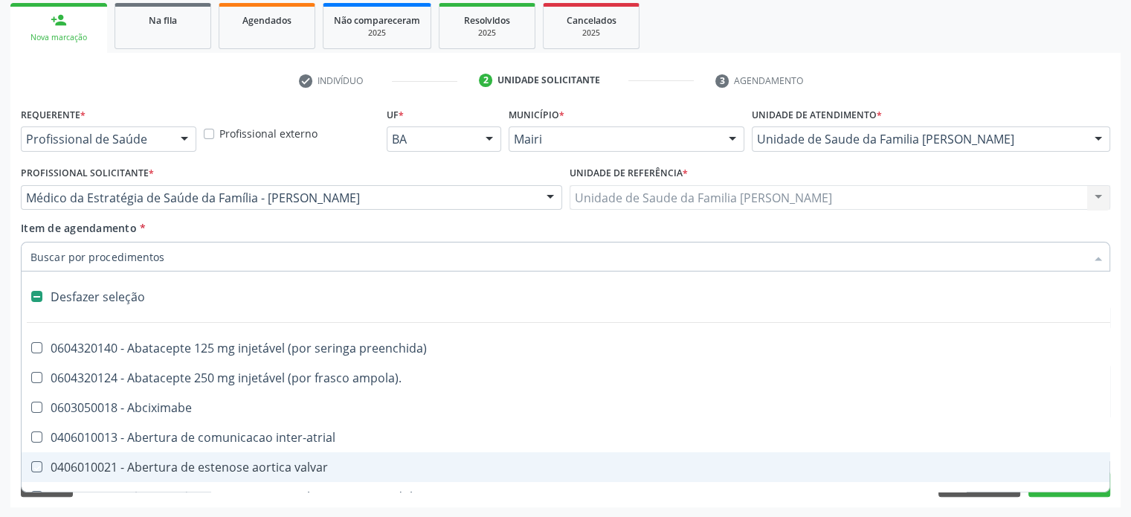
checkbox \(dornic\) "true"
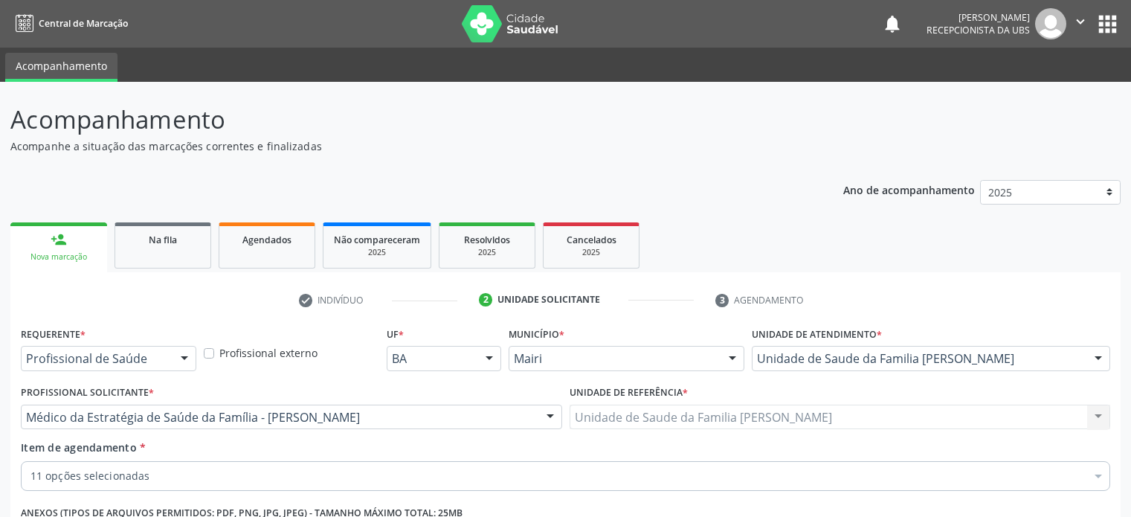
scroll to position [219, 0]
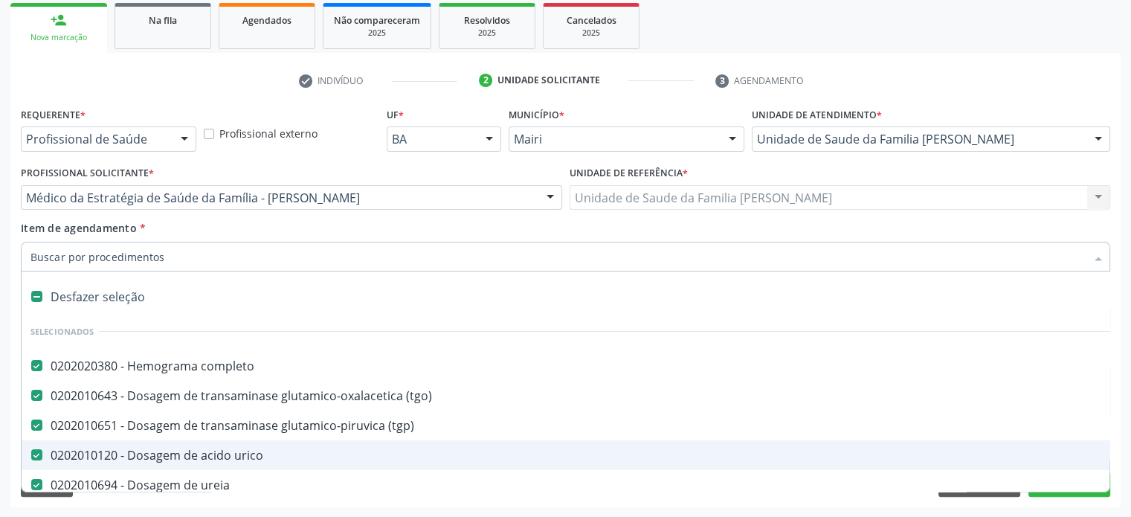
paste input "0202050017"
type input "0202050017"
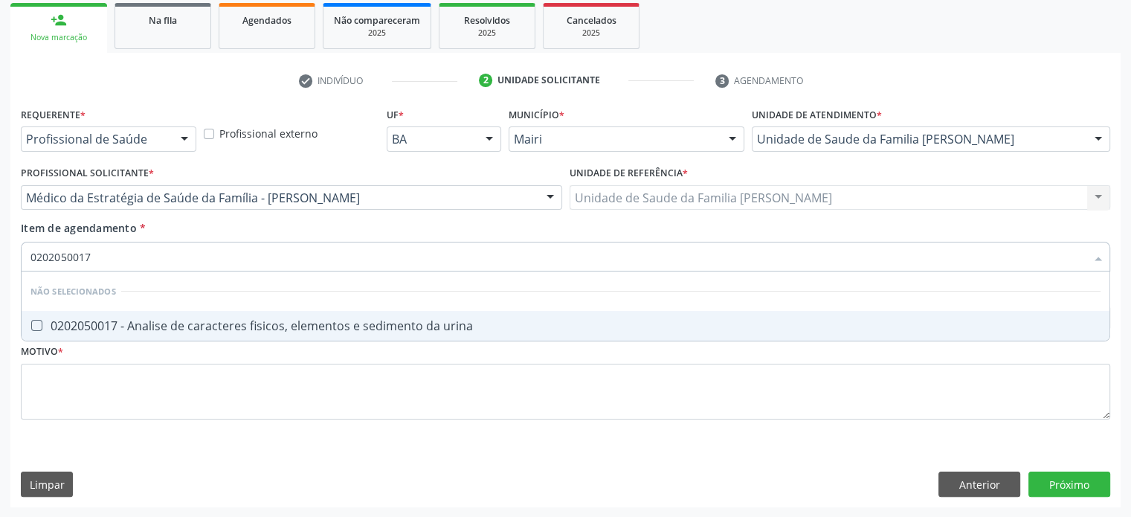
click at [156, 327] on div "0202050017 - Analise de caracteres fisicos, elementos e sedimento da urina" at bounding box center [565, 326] width 1070 height 12
checkbox urina "true"
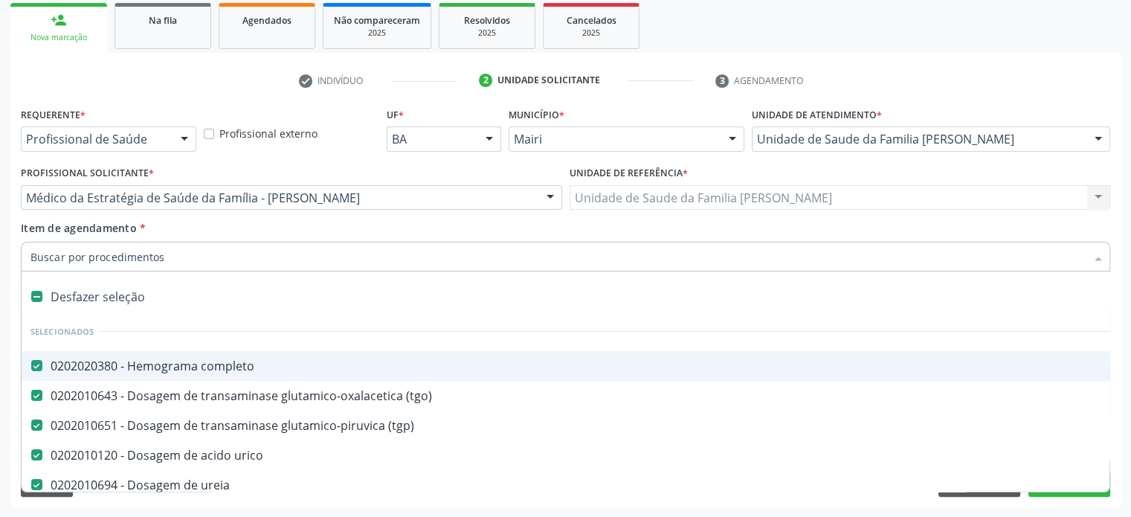
type input "p"
checkbox sodio "false"
checkbox potassio "false"
checkbox fracoes "false"
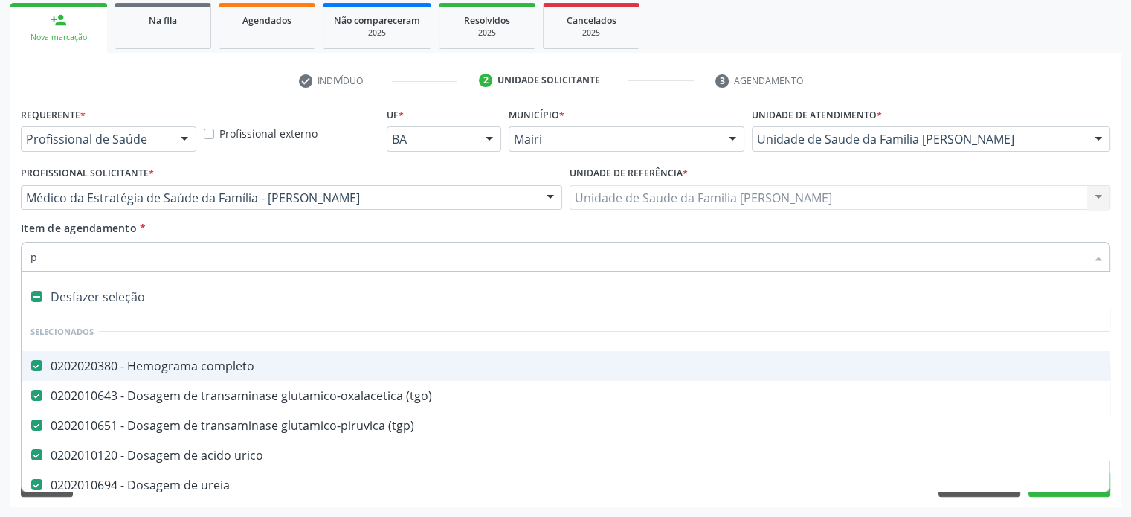
checkbox coagulacao "false"
checkbox urina "false"
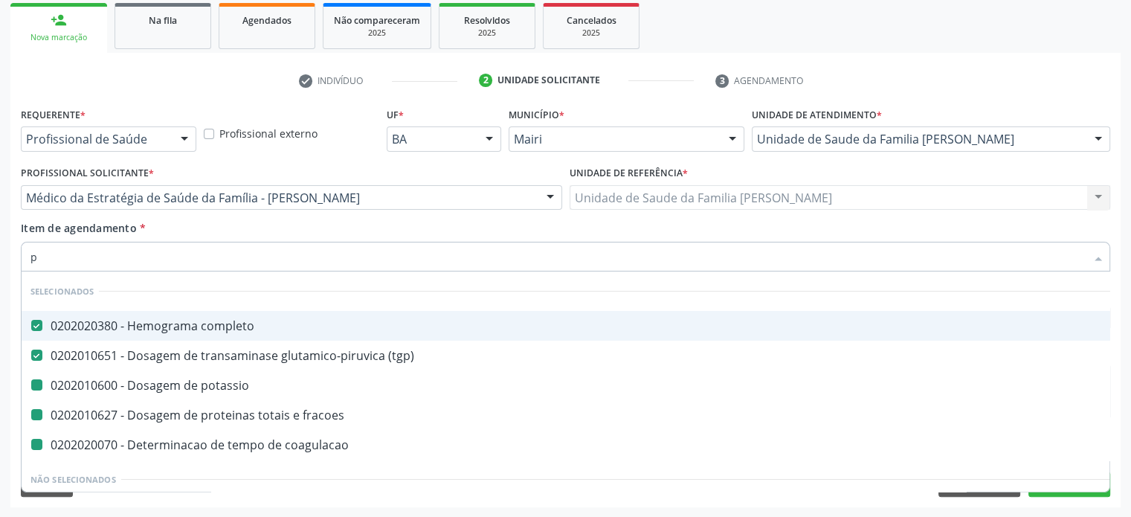
type input "pr"
checkbox potassio "false"
checkbox fracoes "false"
checkbox coagulacao "false"
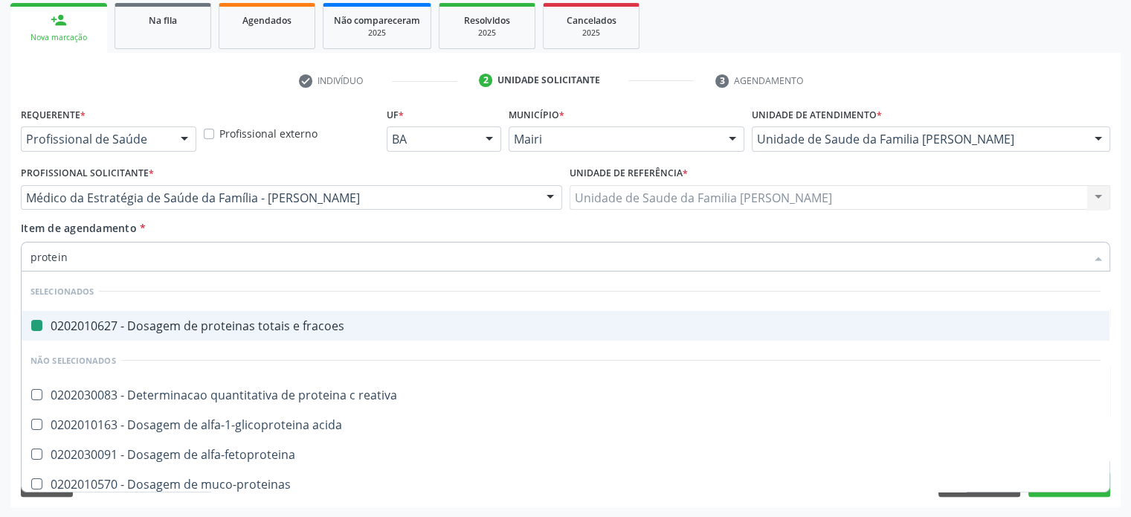
type input "proteinu"
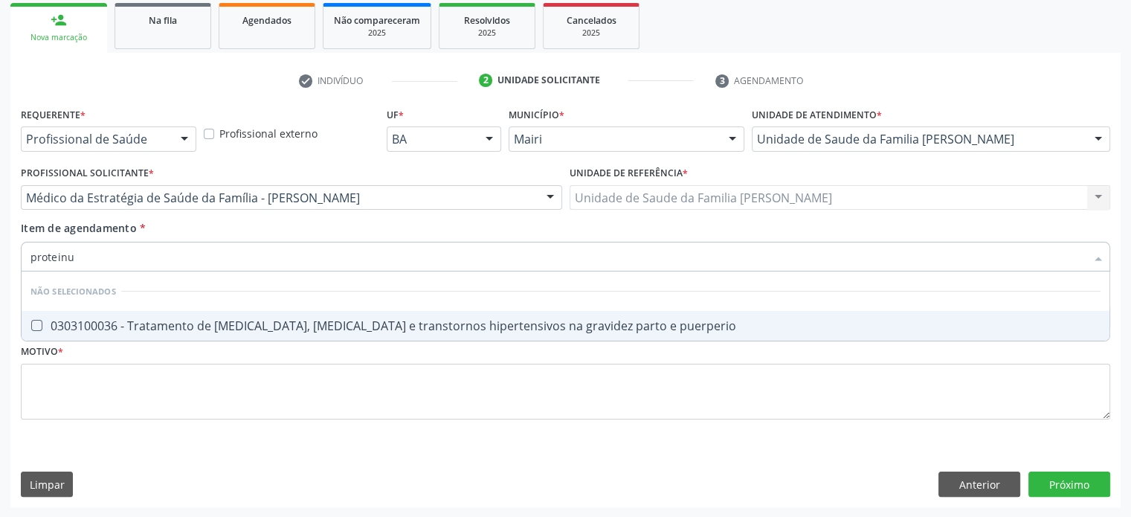
click at [193, 327] on div "0303100036 - Tratamento de [MEDICAL_DATA], [MEDICAL_DATA] e transtornos hiperte…" at bounding box center [565, 326] width 1070 height 12
checkbox puerperio "true"
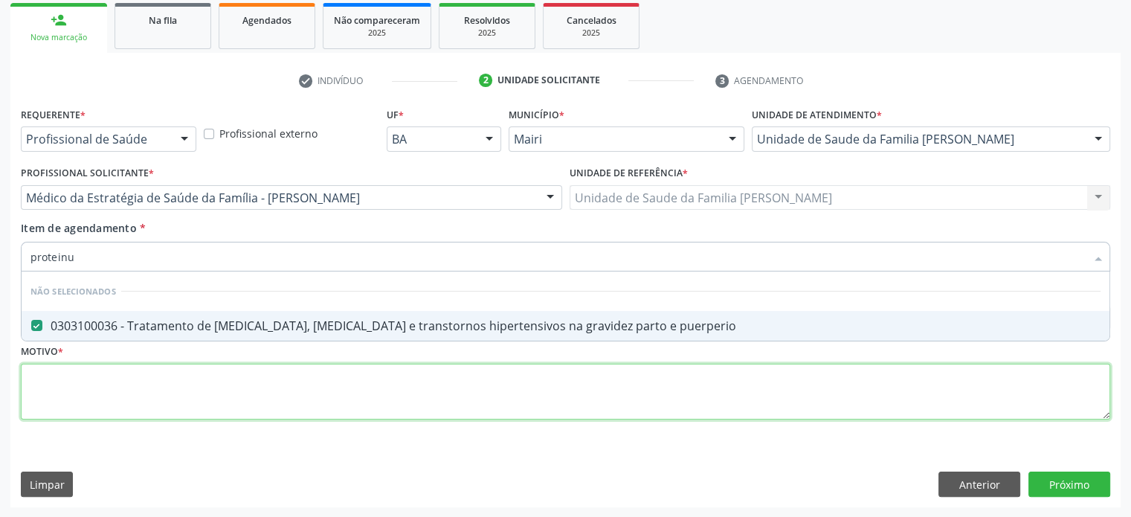
click at [42, 378] on div "Requerente * Profissional de Saúde Profissional de Saúde Paciente Nenhum result…" at bounding box center [566, 271] width 1090 height 337
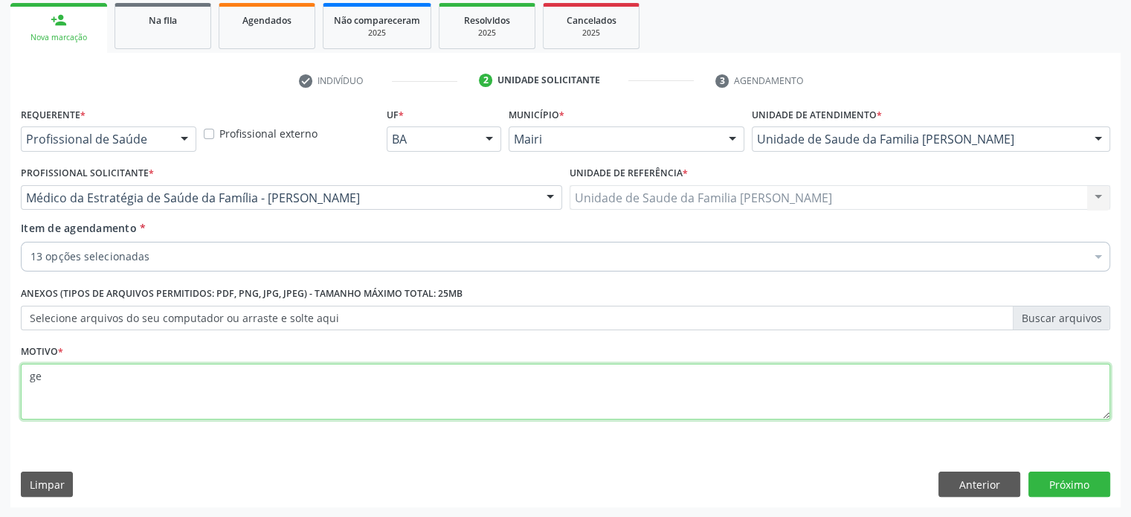
type textarea "g"
click at [112, 375] on textarea "GESTANTE - 2º SEMESTRE" at bounding box center [566, 392] width 1090 height 57
click at [383, 391] on textarea "GESTANTE - 2º TRIMESTRE" at bounding box center [566, 392] width 1090 height 57
type textarea "GESTANTE - 2º TRIMESTRE"
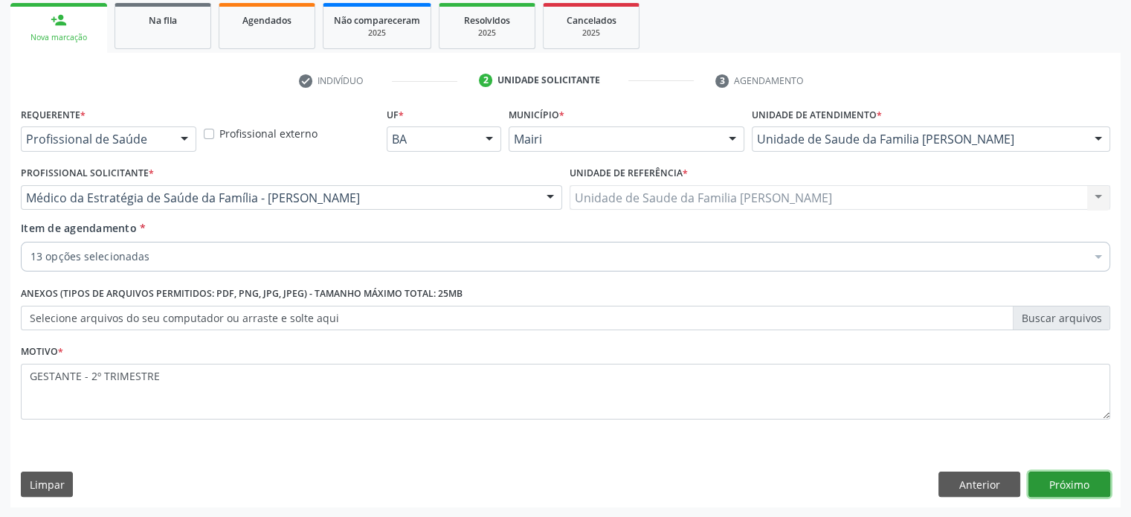
click at [1079, 484] on button "Próximo" at bounding box center [1070, 484] width 82 height 25
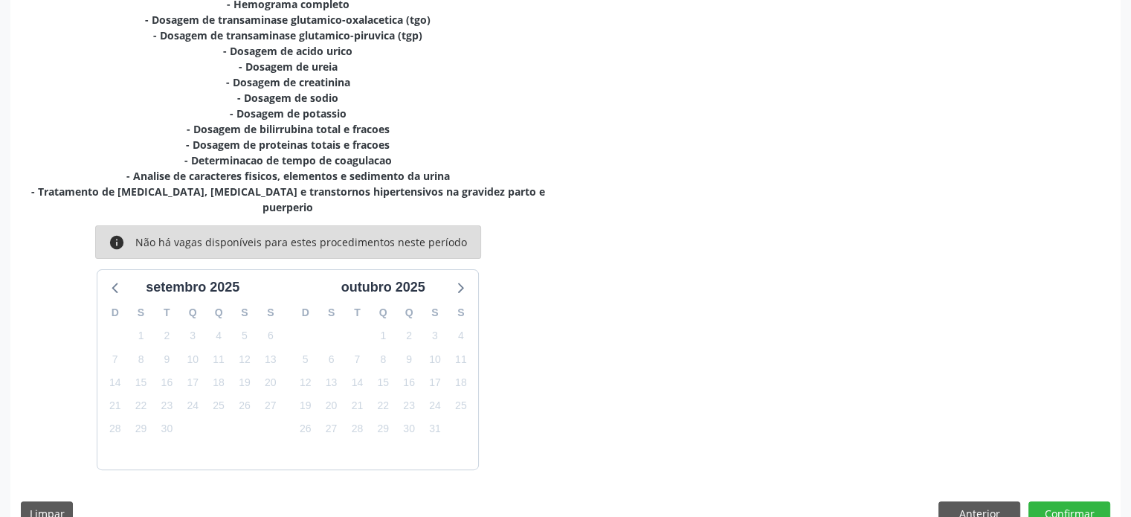
scroll to position [360, 0]
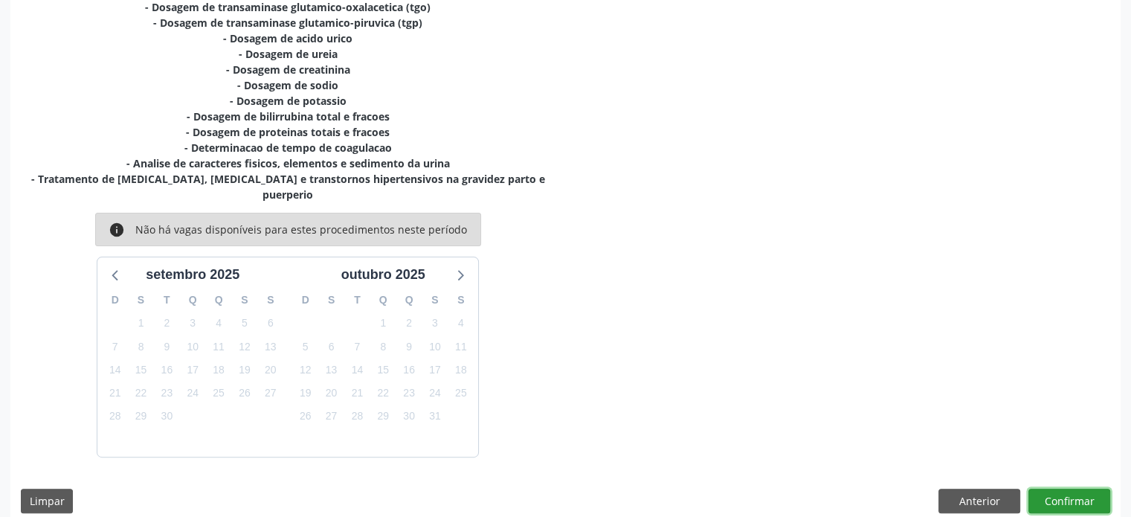
click at [1050, 489] on button "Confirmar" at bounding box center [1070, 501] width 82 height 25
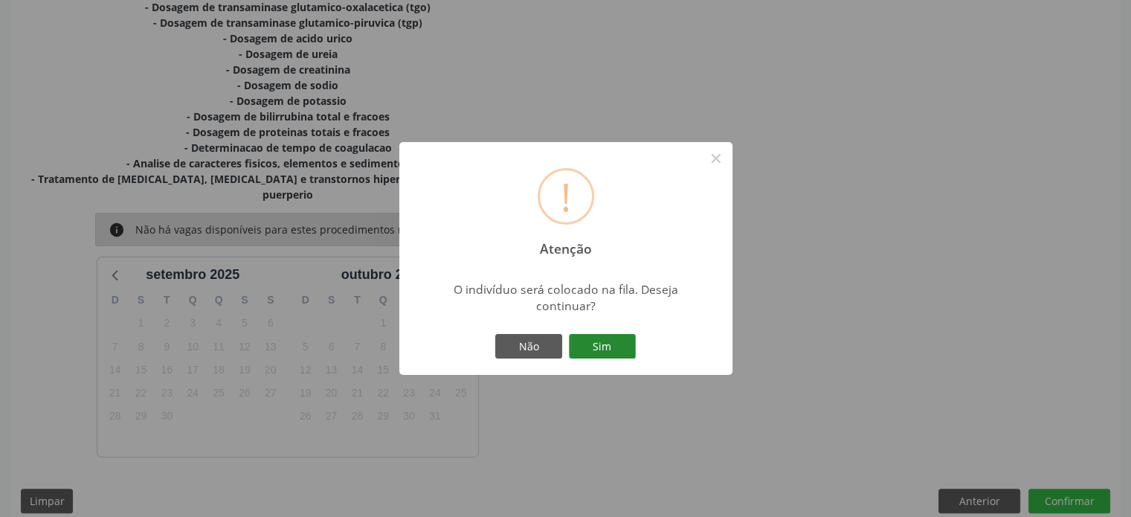
click at [615, 349] on button "Sim" at bounding box center [602, 346] width 67 height 25
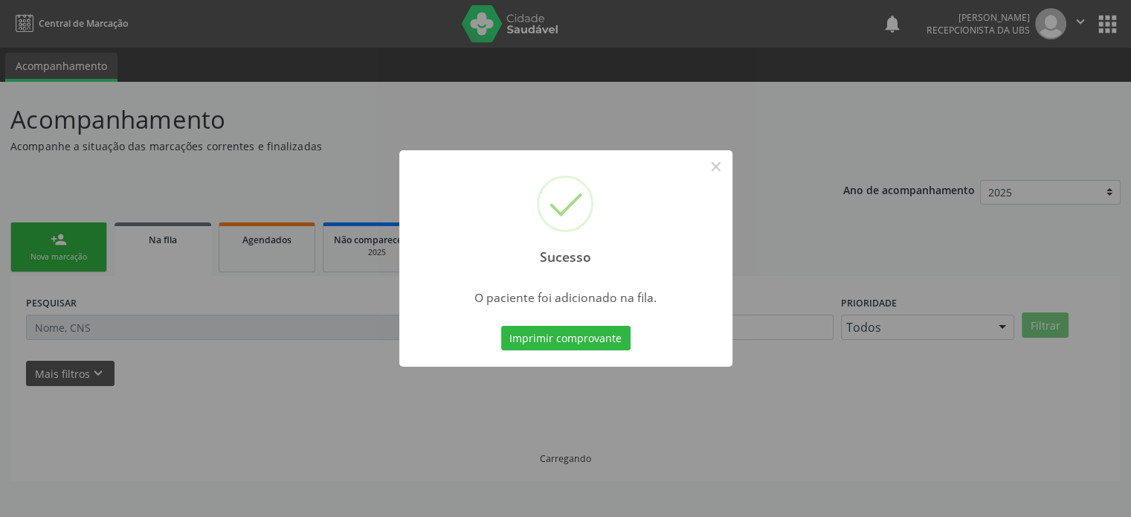
scroll to position [0, 0]
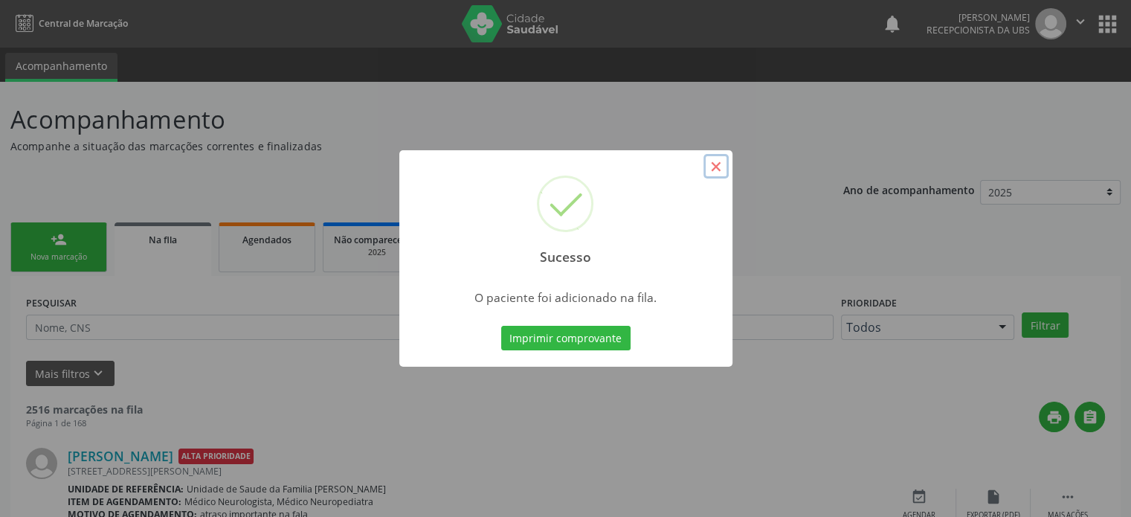
click at [719, 166] on button "×" at bounding box center [716, 166] width 25 height 25
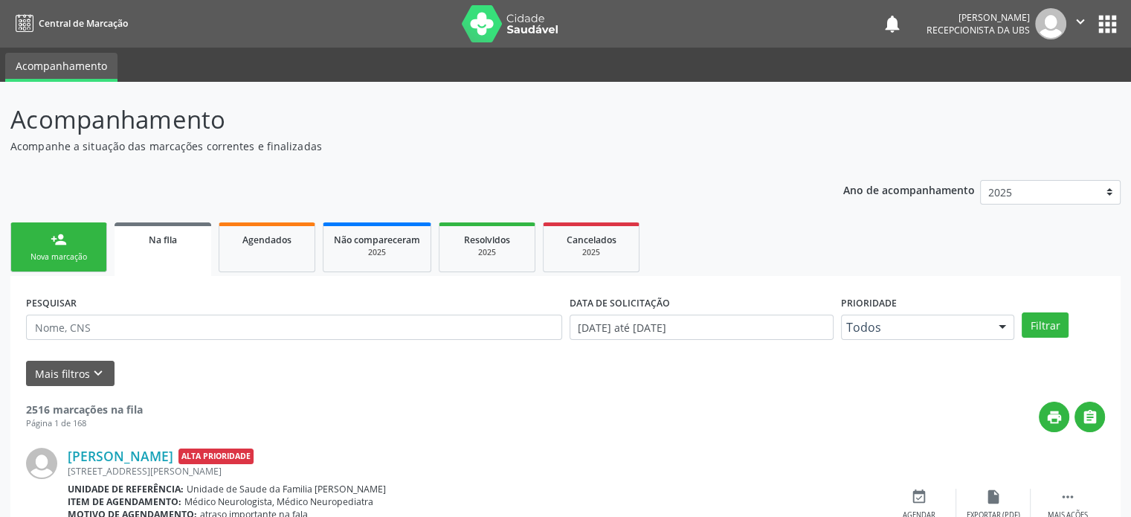
click at [62, 253] on div "Nova marcação" at bounding box center [59, 256] width 74 height 11
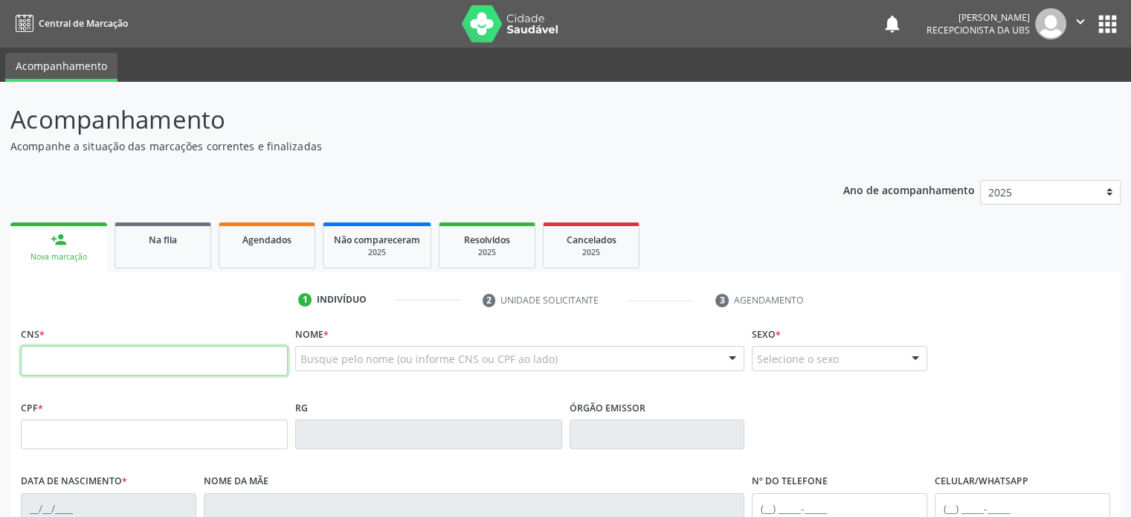
click at [99, 353] on input "text" at bounding box center [154, 361] width 267 height 30
type input "705 0034 2640 8754"
type input "406.205.808-10"
type input "08/07/1993"
type input "Maria Lima Dias"
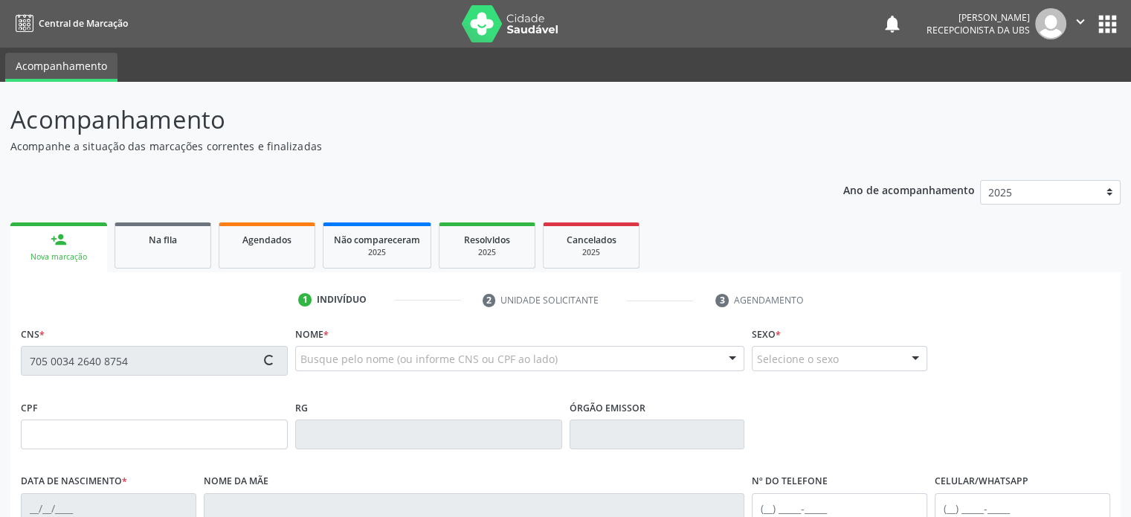
type input "(16) 99341-9156"
type input "77"
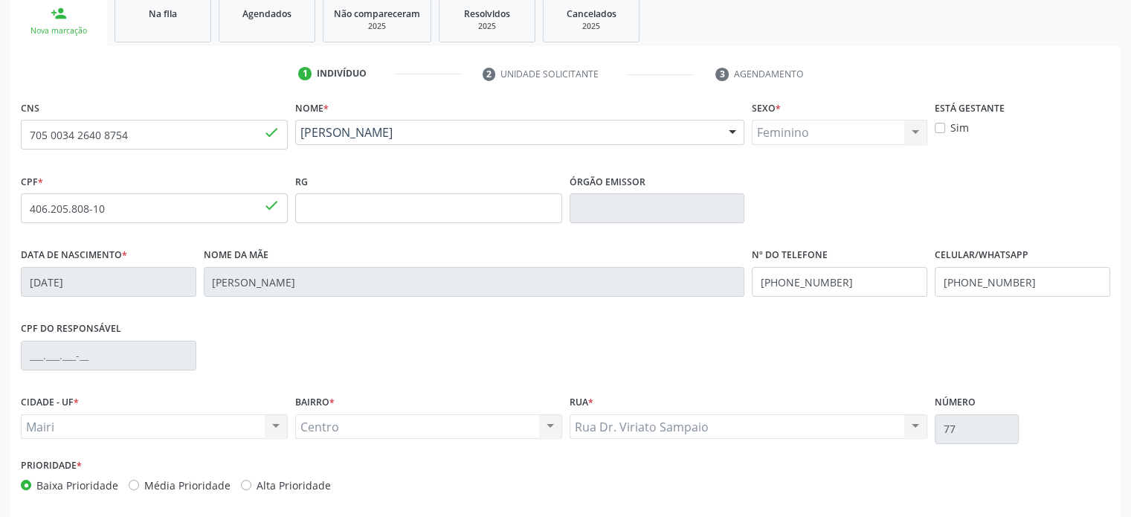
scroll to position [289, 0]
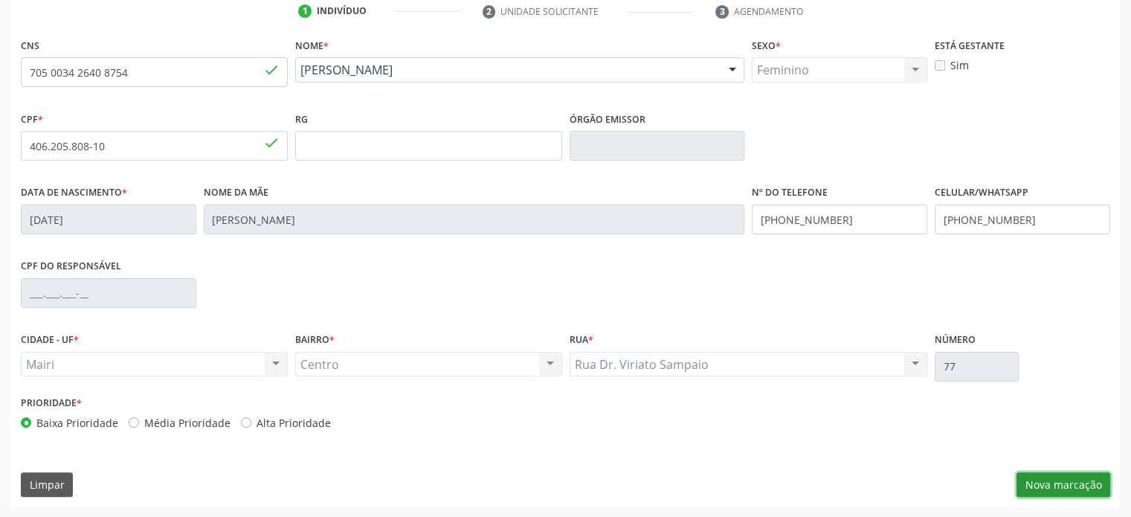
click at [1048, 484] on button "Nova marcação" at bounding box center [1064, 484] width 94 height 25
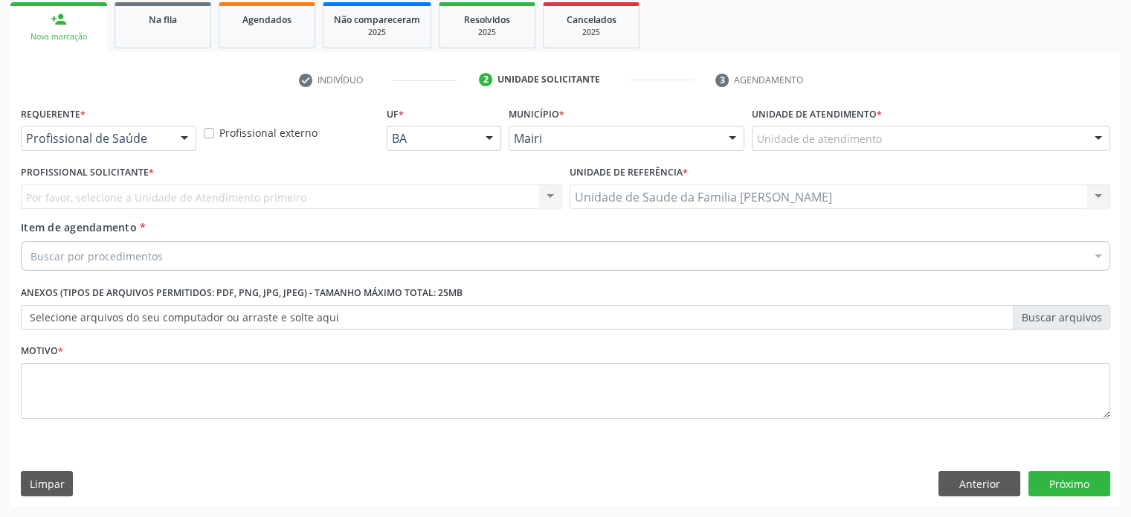
scroll to position [219, 0]
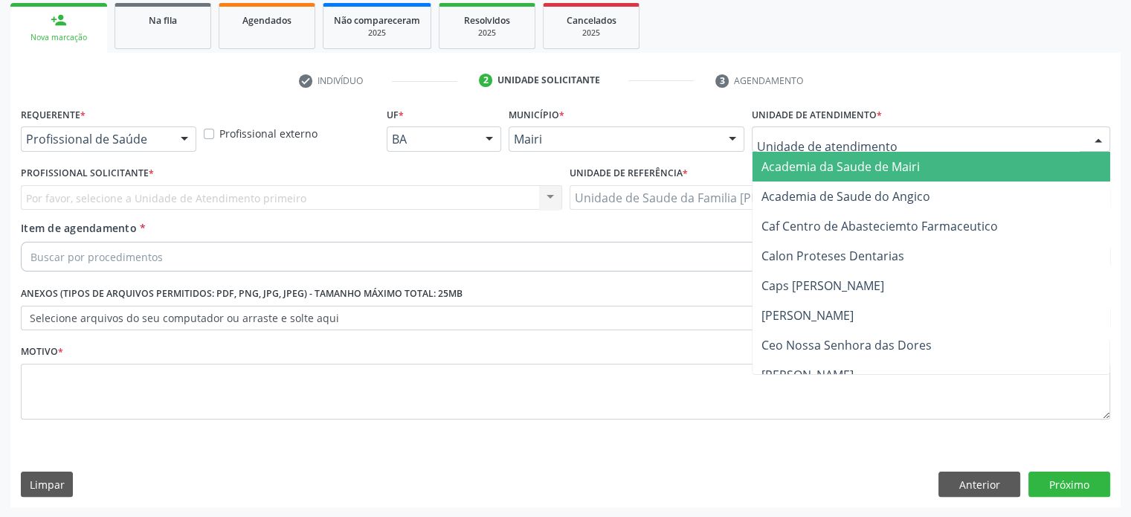
click at [905, 141] on div at bounding box center [931, 138] width 359 height 25
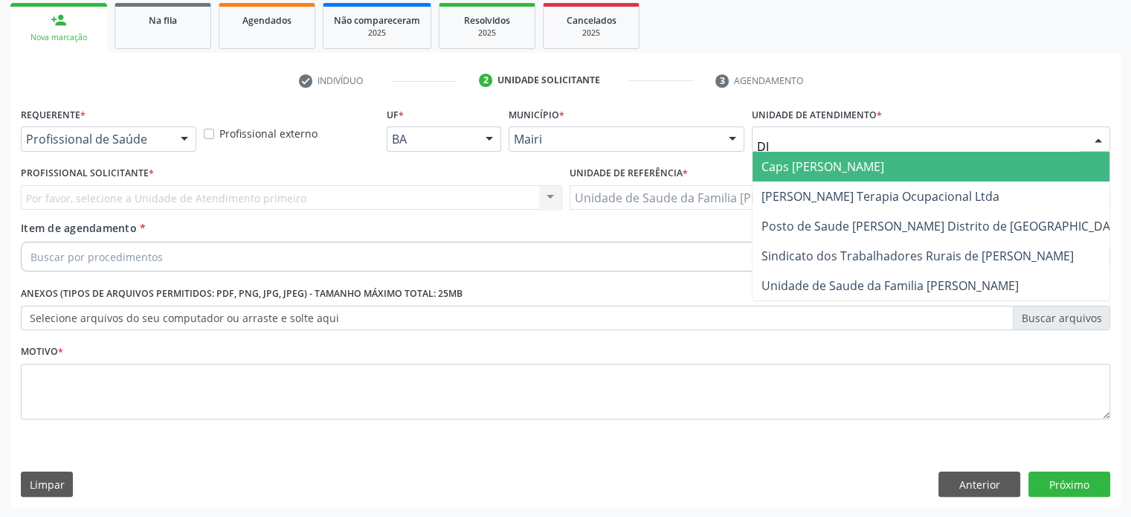
type input "DIL"
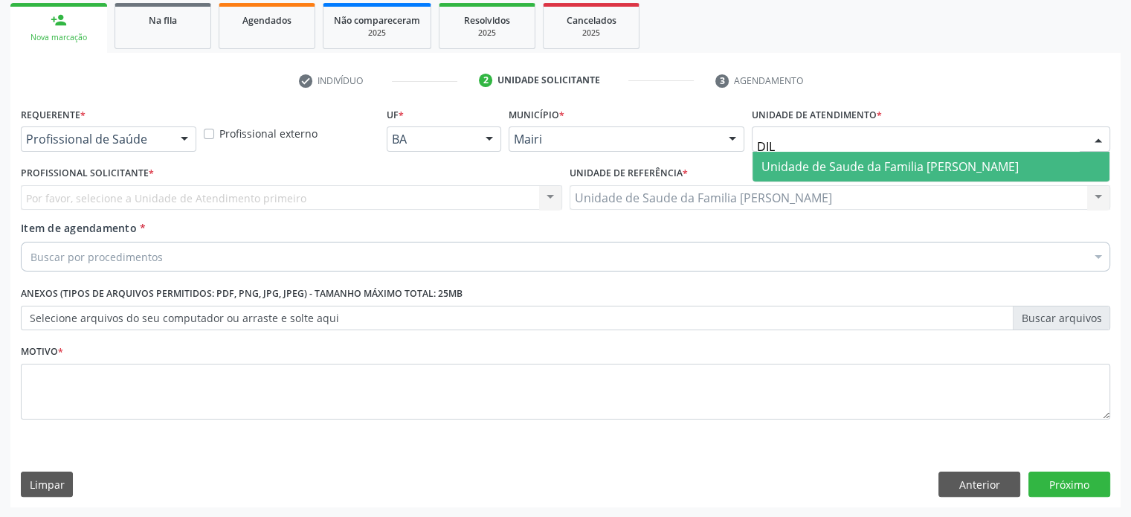
click at [905, 170] on span "Unidade de Saude da Familia [PERSON_NAME]" at bounding box center [890, 166] width 257 height 16
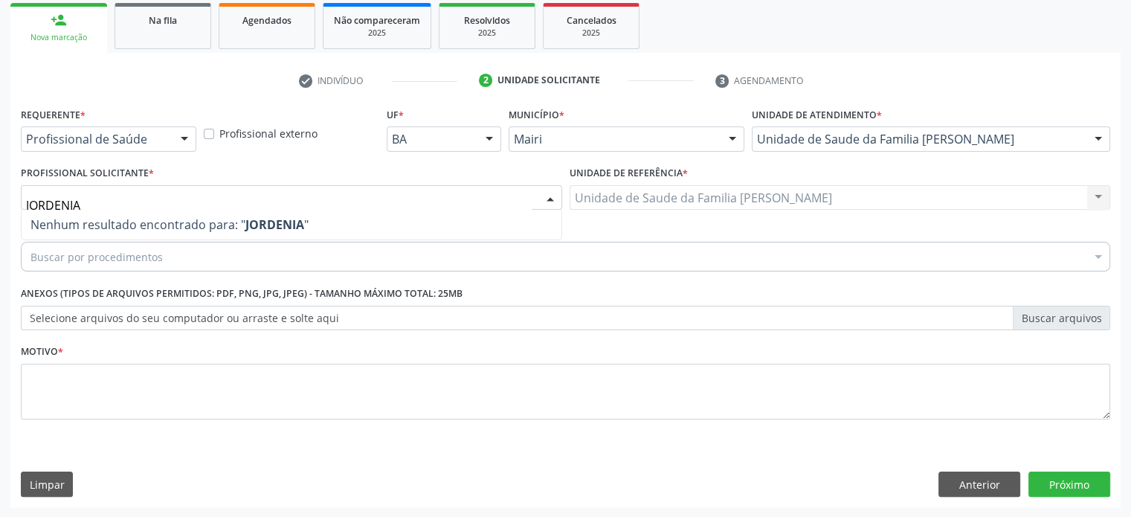
drag, startPoint x: 107, startPoint y: 202, endPoint x: 19, endPoint y: 202, distance: 88.5
click at [19, 202] on div "Profissional Solicitante * JORDENIA Nenhum resultado encontrado para: " JORDENI…" at bounding box center [291, 191] width 549 height 58
type input "JO"
click at [186, 139] on div at bounding box center [184, 139] width 22 height 25
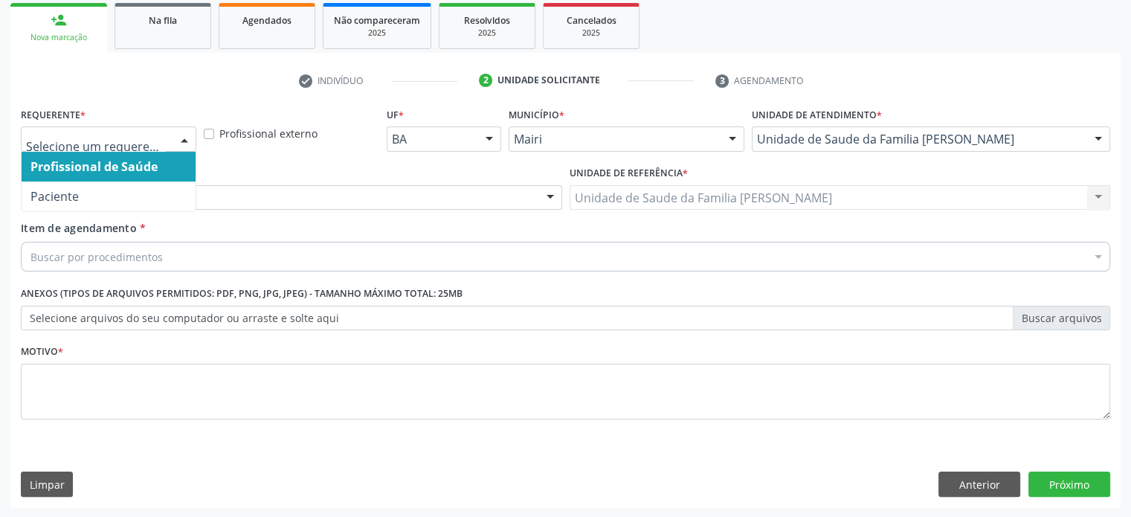
click at [146, 164] on span "Profissional de Saúde" at bounding box center [93, 166] width 127 height 16
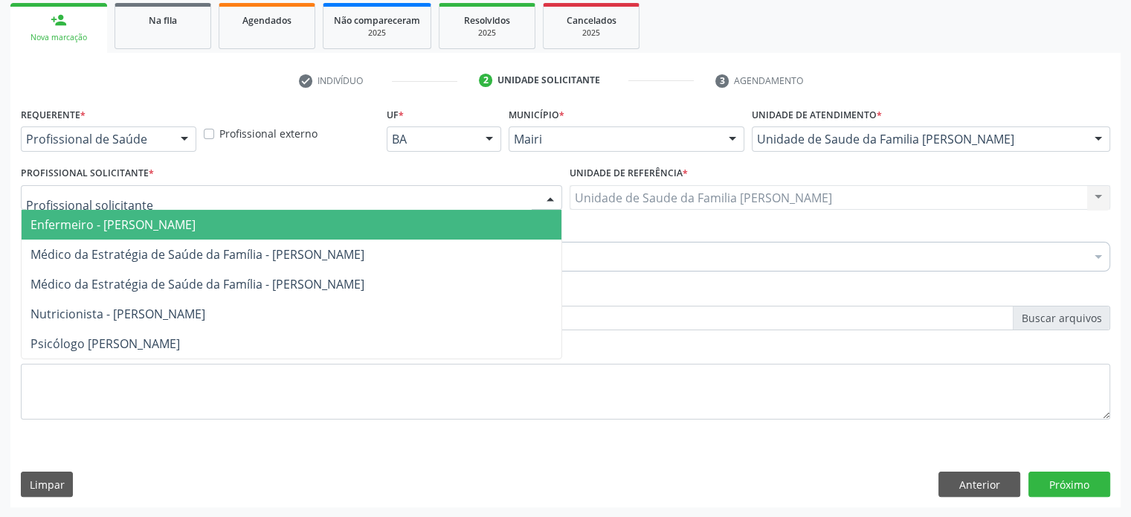
click at [164, 194] on input "text" at bounding box center [279, 205] width 506 height 30
click at [150, 224] on span "Enfermeiro - [PERSON_NAME]" at bounding box center [112, 224] width 165 height 16
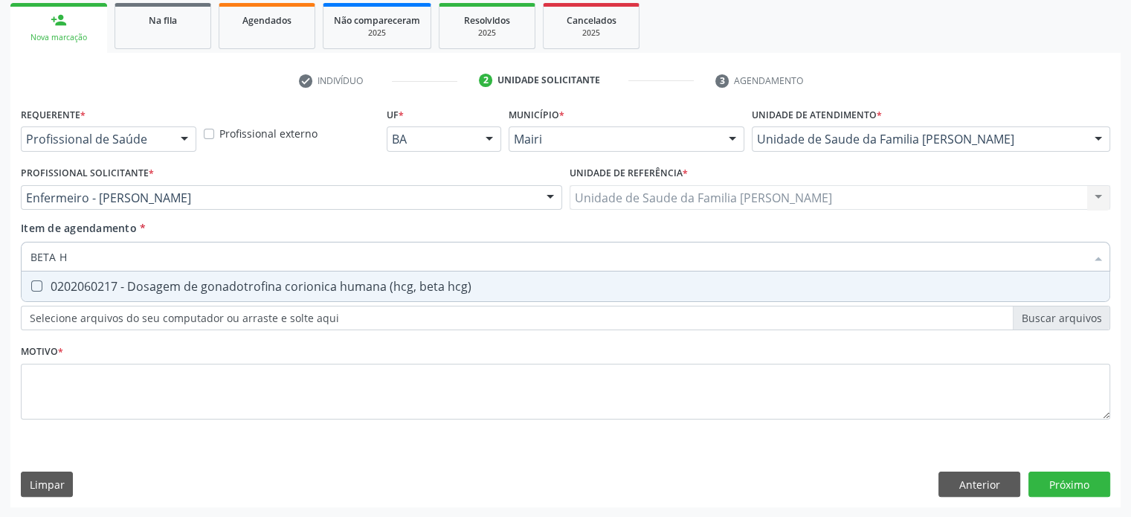
type input "BETA HC"
click at [266, 284] on div "0202060217 - Dosagem de gonadotrofina corionica humana (hcg, beta hcg)" at bounding box center [565, 286] width 1070 height 12
checkbox hcg\) "true"
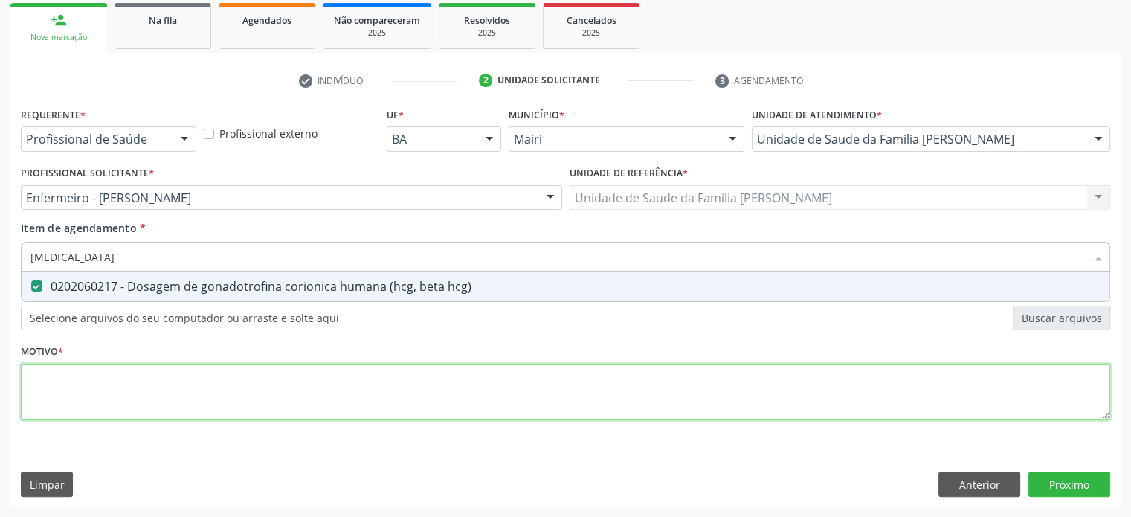
click at [76, 392] on div "Requerente * Profissional de Saúde Profissional de Saúde Paciente Nenhum result…" at bounding box center [566, 271] width 1090 height 337
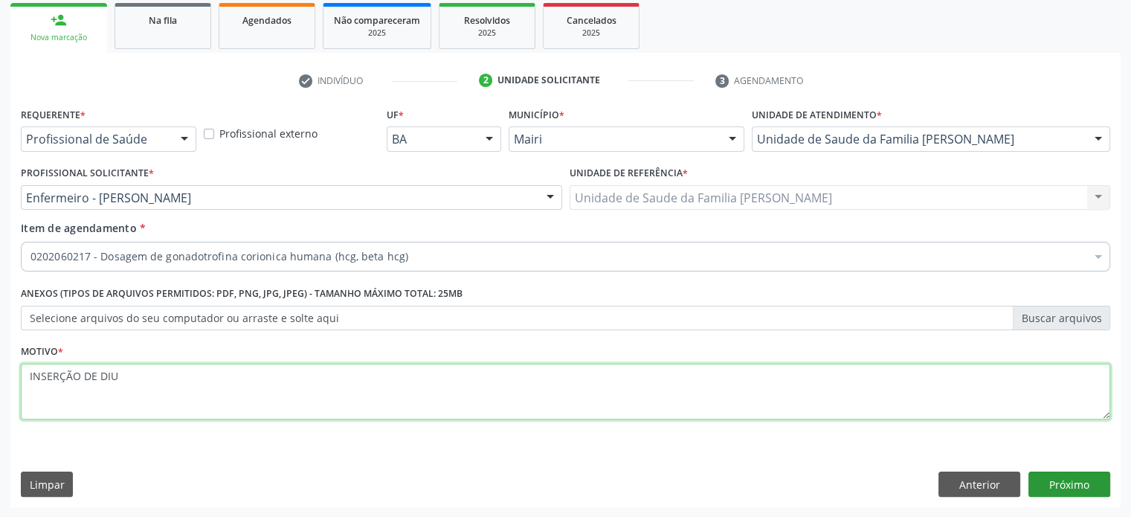
type textarea "INSERÇÃO DE DIU"
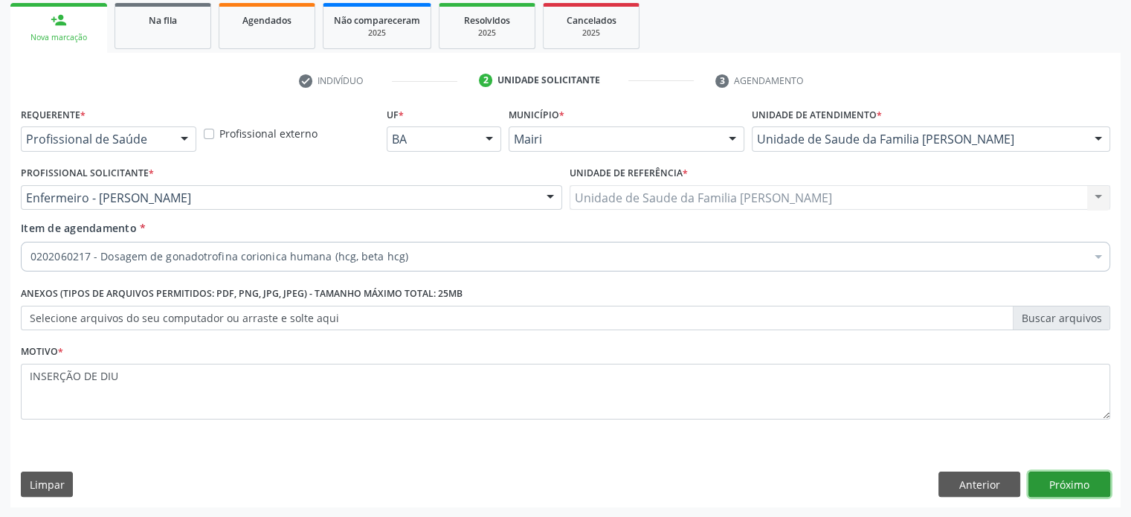
click at [1054, 487] on button "Próximo" at bounding box center [1070, 484] width 82 height 25
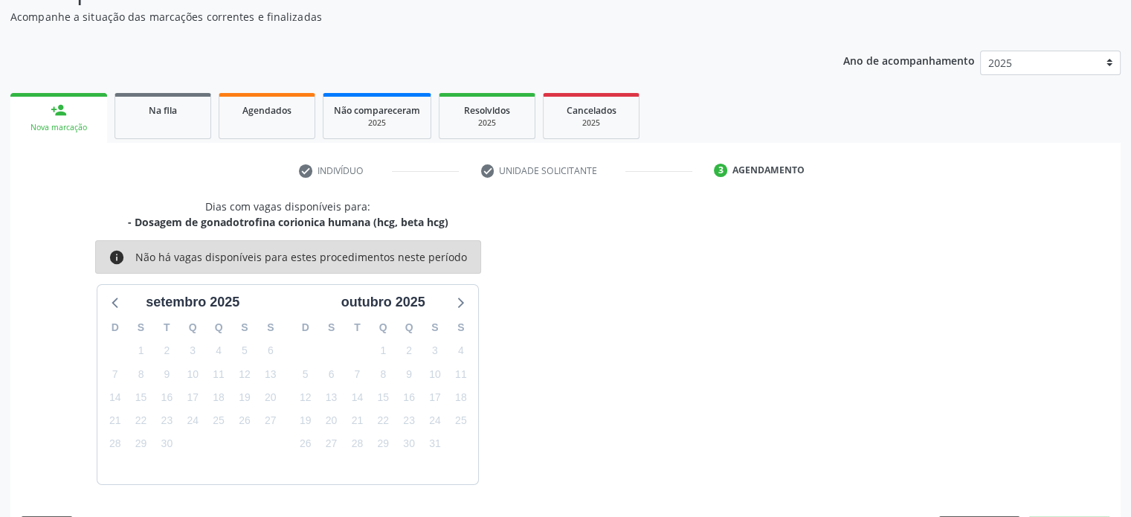
scroll to position [173, 0]
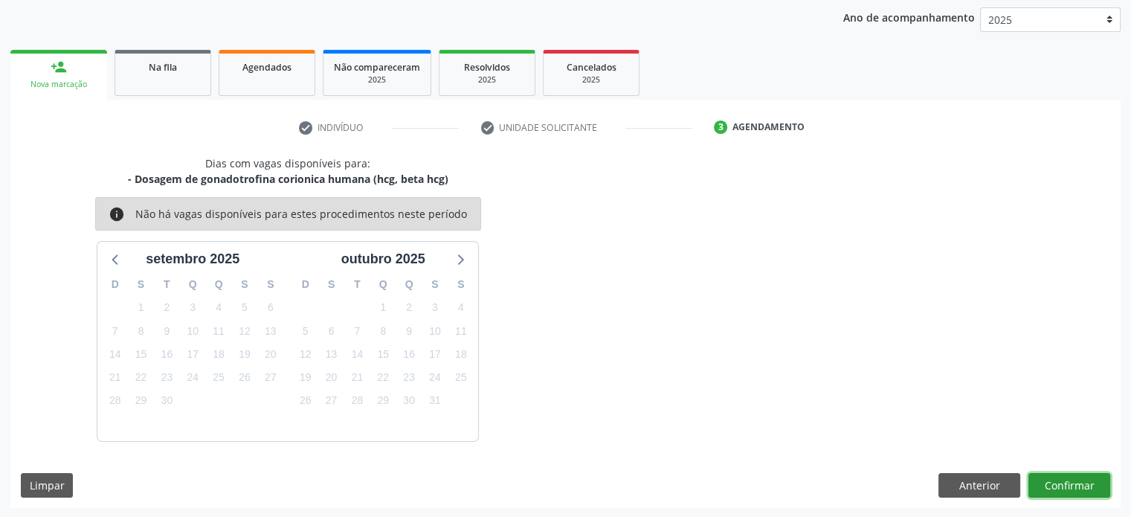
click at [1062, 480] on button "Confirmar" at bounding box center [1070, 485] width 82 height 25
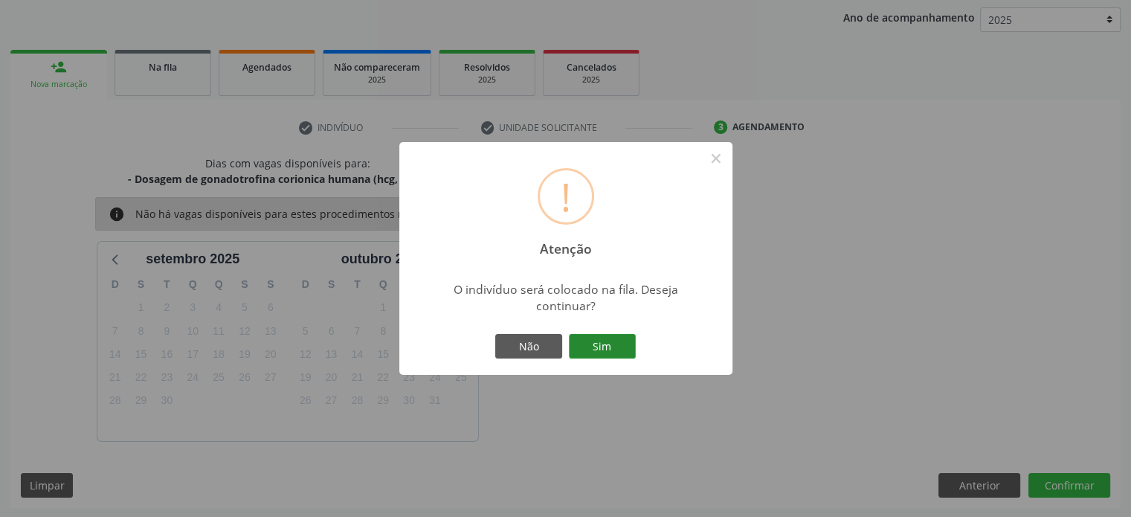
click at [621, 344] on button "Sim" at bounding box center [602, 346] width 67 height 25
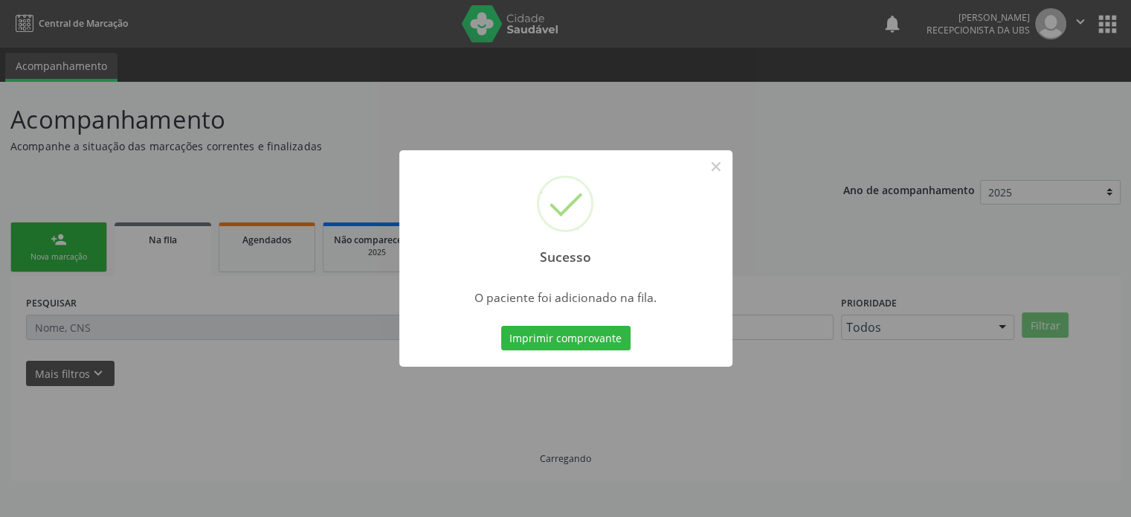
scroll to position [0, 0]
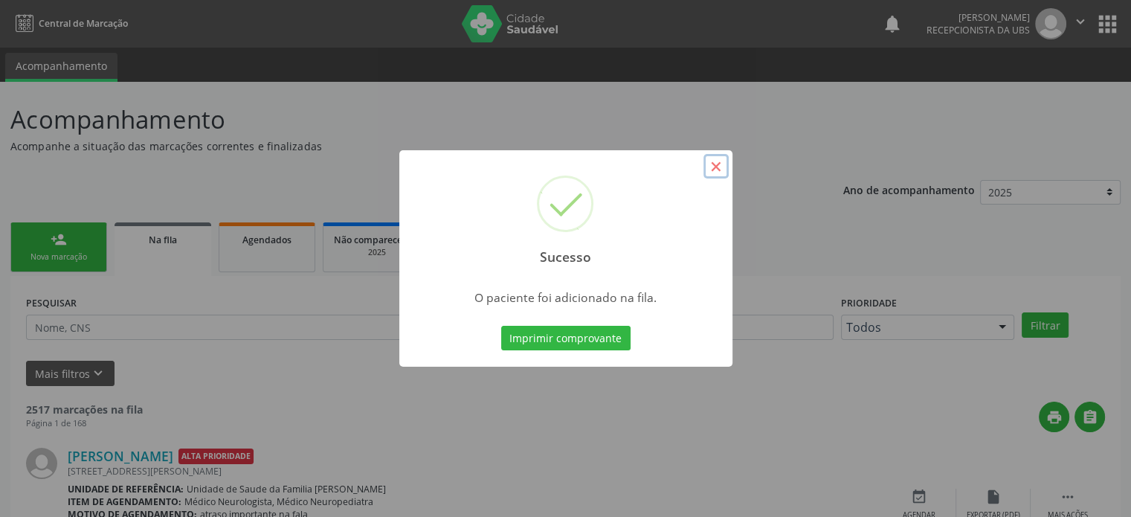
click at [719, 170] on button "×" at bounding box center [716, 166] width 25 height 25
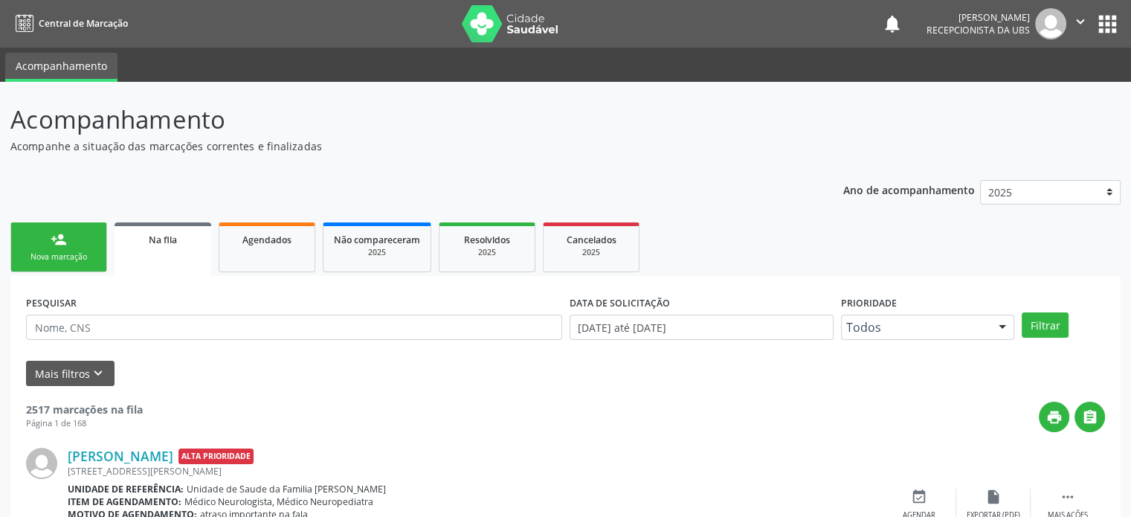
click at [74, 252] on div "Nova marcação" at bounding box center [59, 256] width 74 height 11
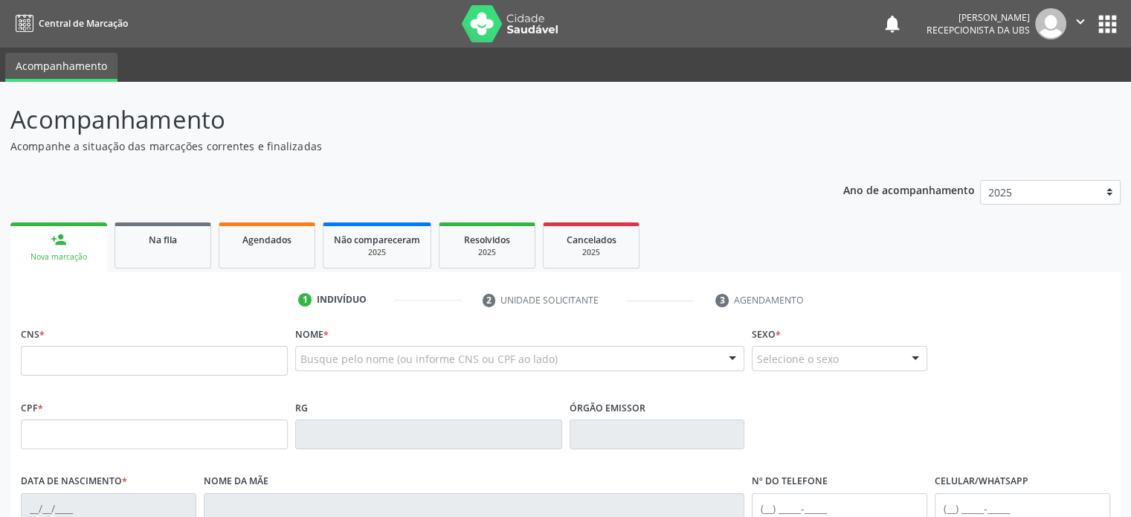
click at [1084, 16] on icon "" at bounding box center [1081, 21] width 16 height 16
click at [1037, 91] on link "Sair" at bounding box center [1043, 90] width 103 height 21
